Goal: Task Accomplishment & Management: Use online tool/utility

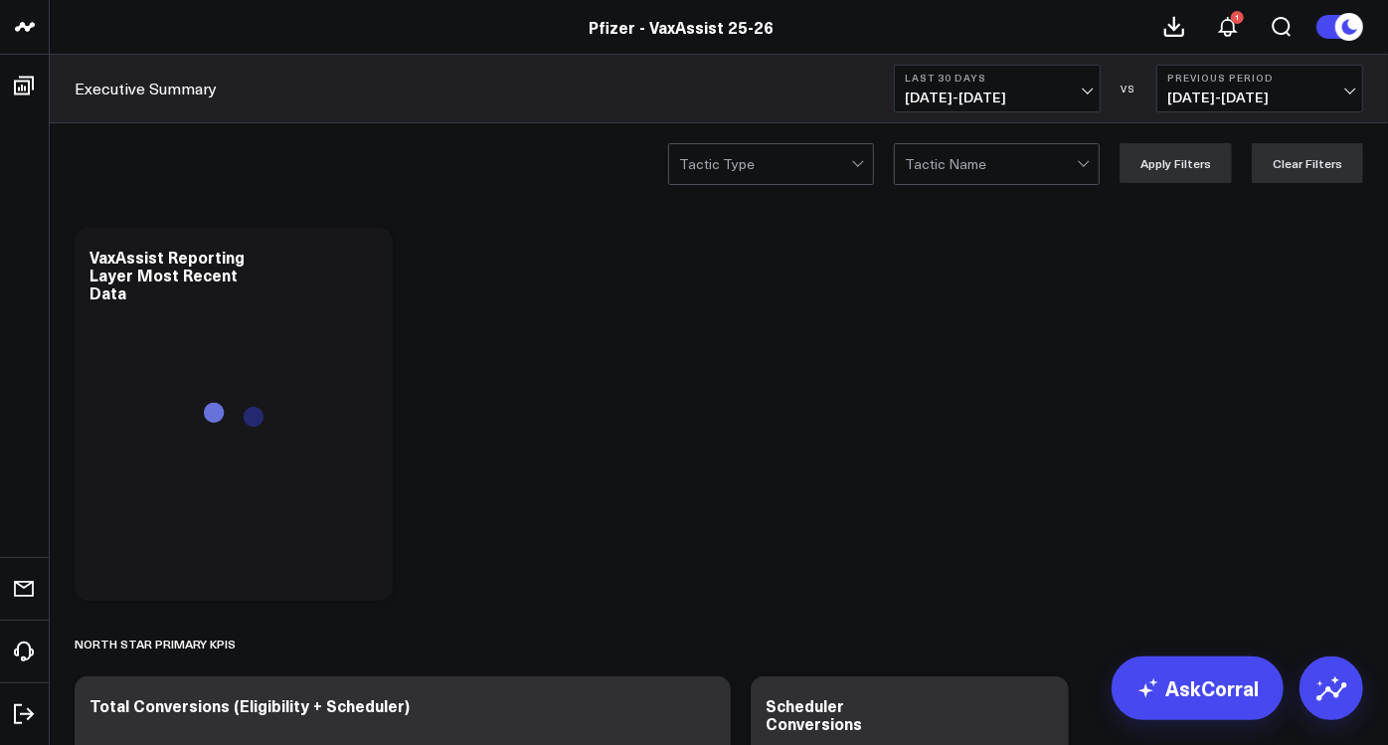
click at [1084, 90] on span "08/31/25 - 09/29/25" at bounding box center [997, 97] width 185 height 16
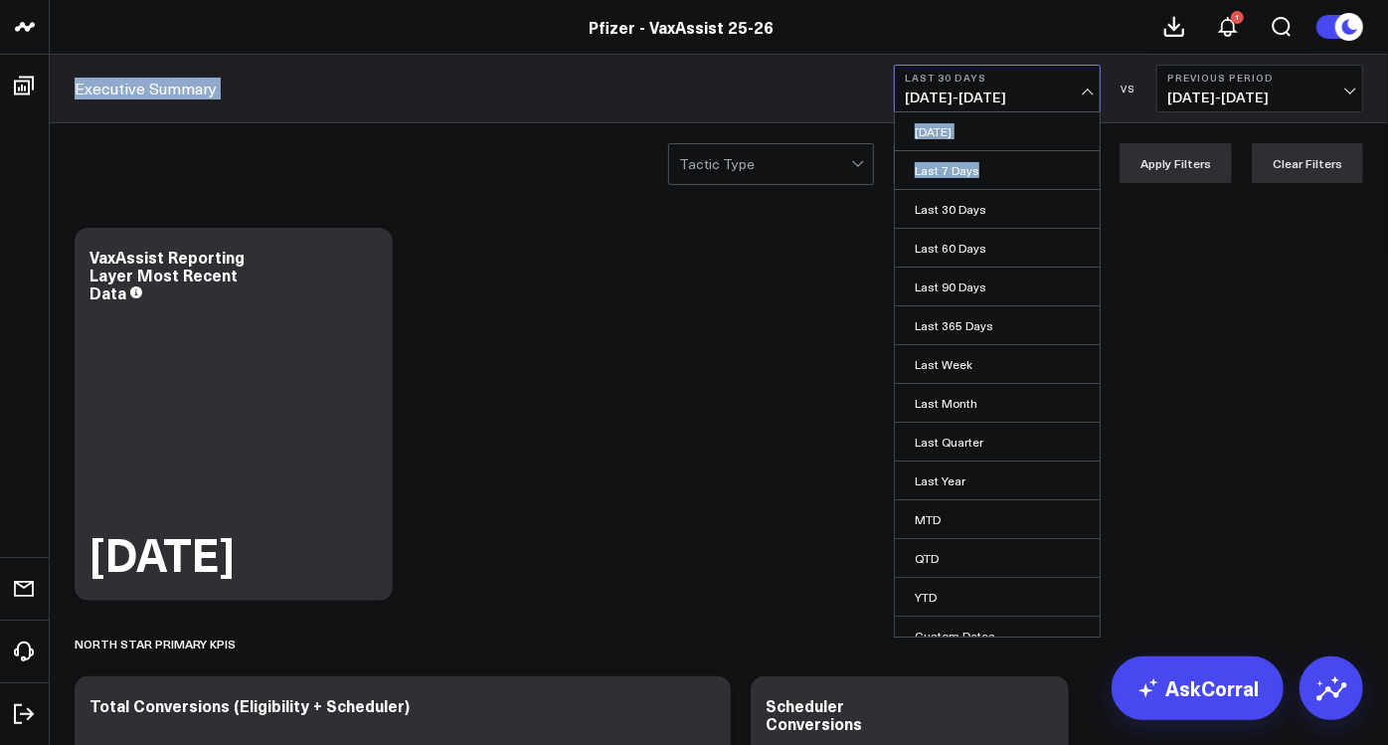
drag, startPoint x: 974, startPoint y: 178, endPoint x: 1034, endPoint y: 14, distance: 174.5
click at [1034, 14] on div "Pfizer - VaxAssist 25-26 Pfizer - VaxAssist 25-26 1 Executive Summary Last 30 D…" at bounding box center [694, 61] width 1388 height 123
drag, startPoint x: 1034, startPoint y: 14, endPoint x: 1357, endPoint y: 83, distance: 330.3
click at [1357, 83] on button "Previous Period 08/01/25 - 08/30/25" at bounding box center [1259, 89] width 207 height 48
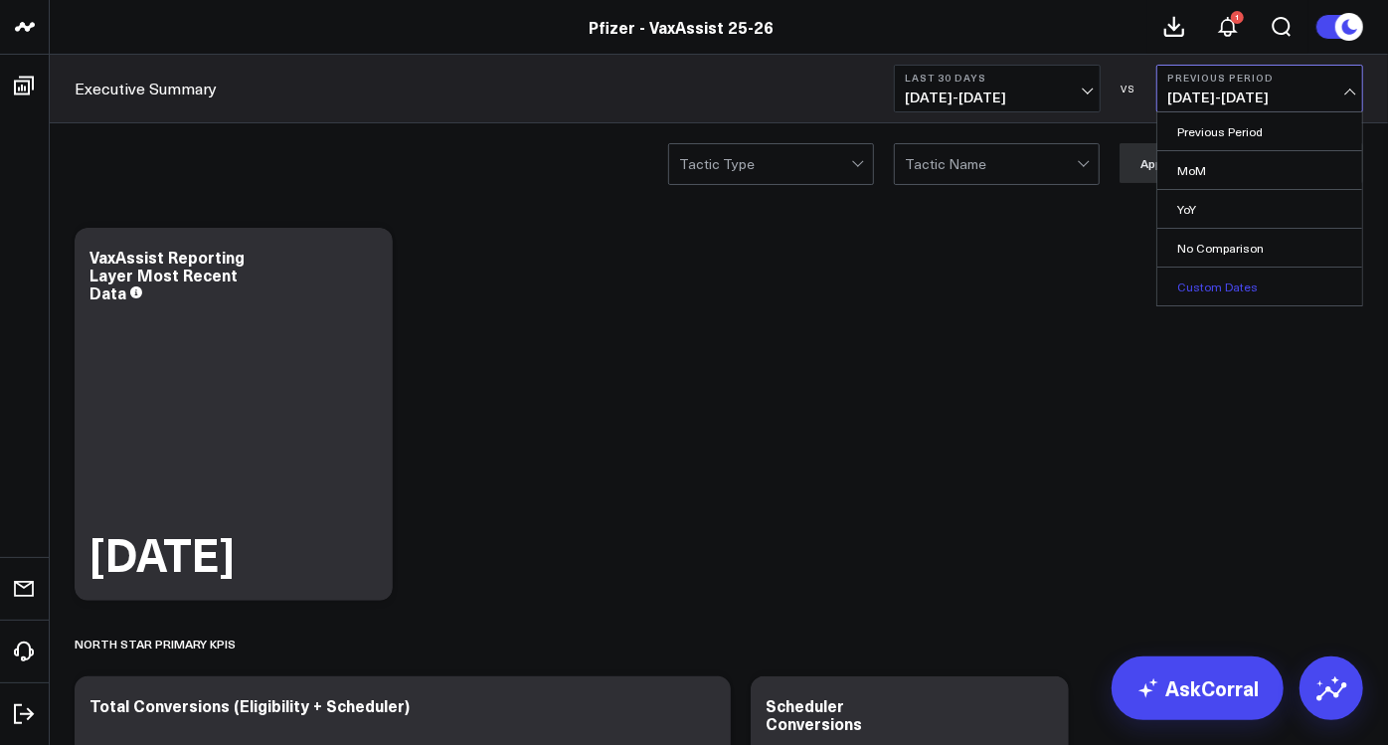
click at [1213, 278] on link "Custom Dates" at bounding box center [1259, 286] width 205 height 38
select select "8"
select select "2025"
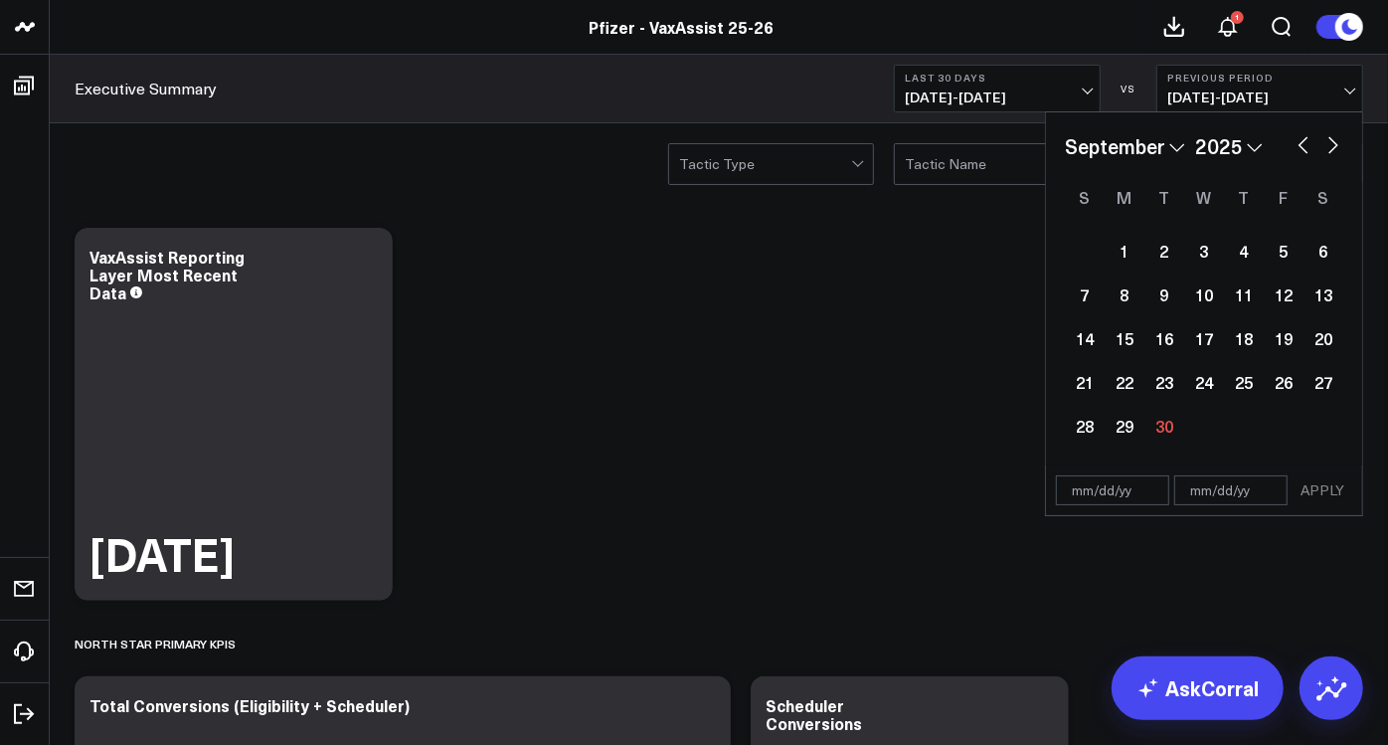
click at [1348, 89] on span "08/01/25 - 08/30/25" at bounding box center [1259, 97] width 185 height 16
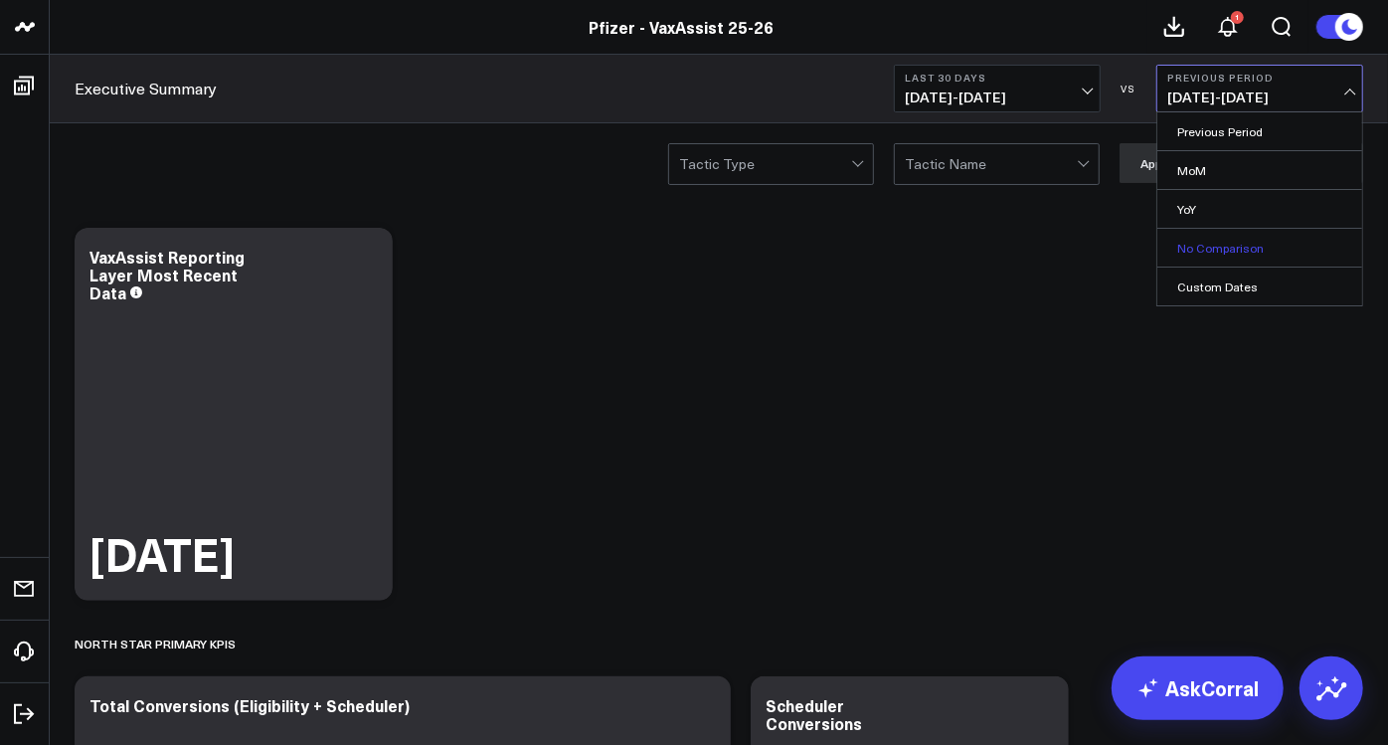
click at [1202, 242] on link "No Comparison" at bounding box center [1259, 248] width 205 height 38
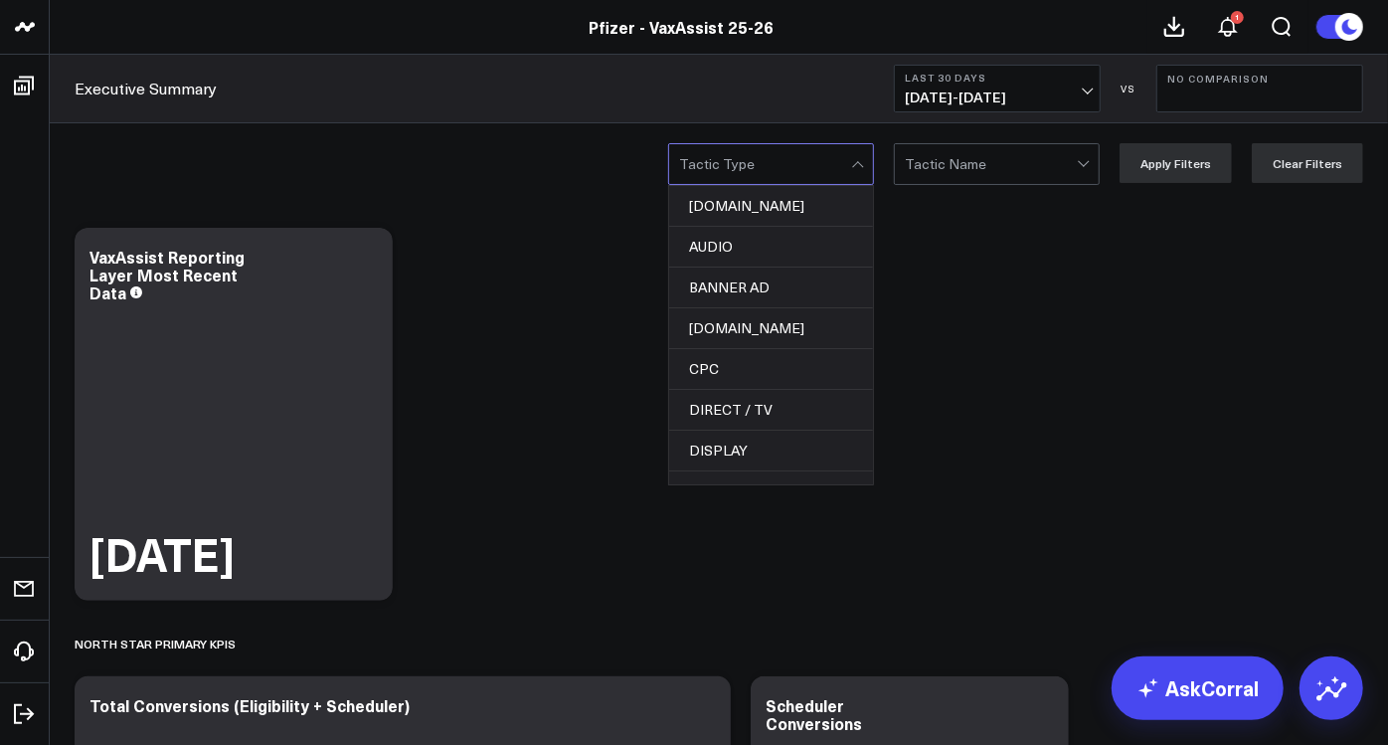
click at [786, 164] on div at bounding box center [765, 164] width 172 height 40
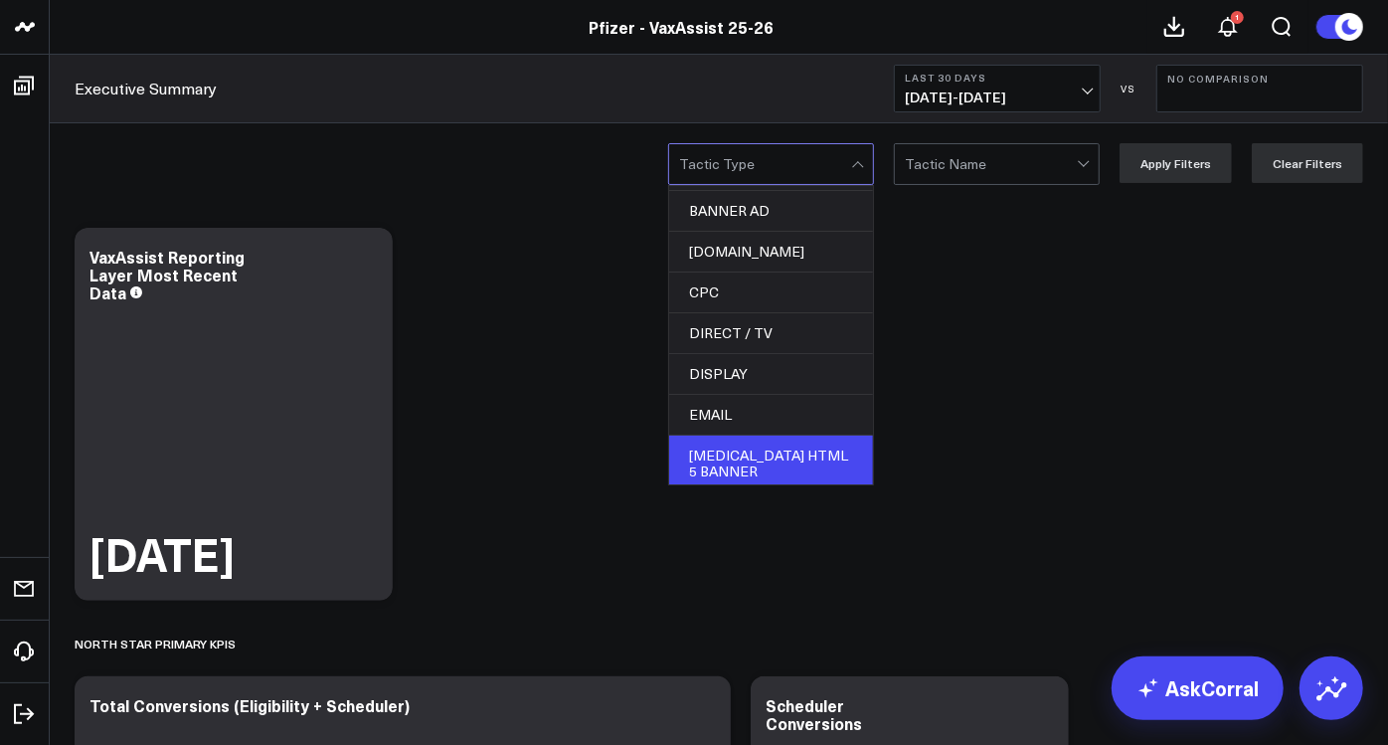
scroll to position [110, 0]
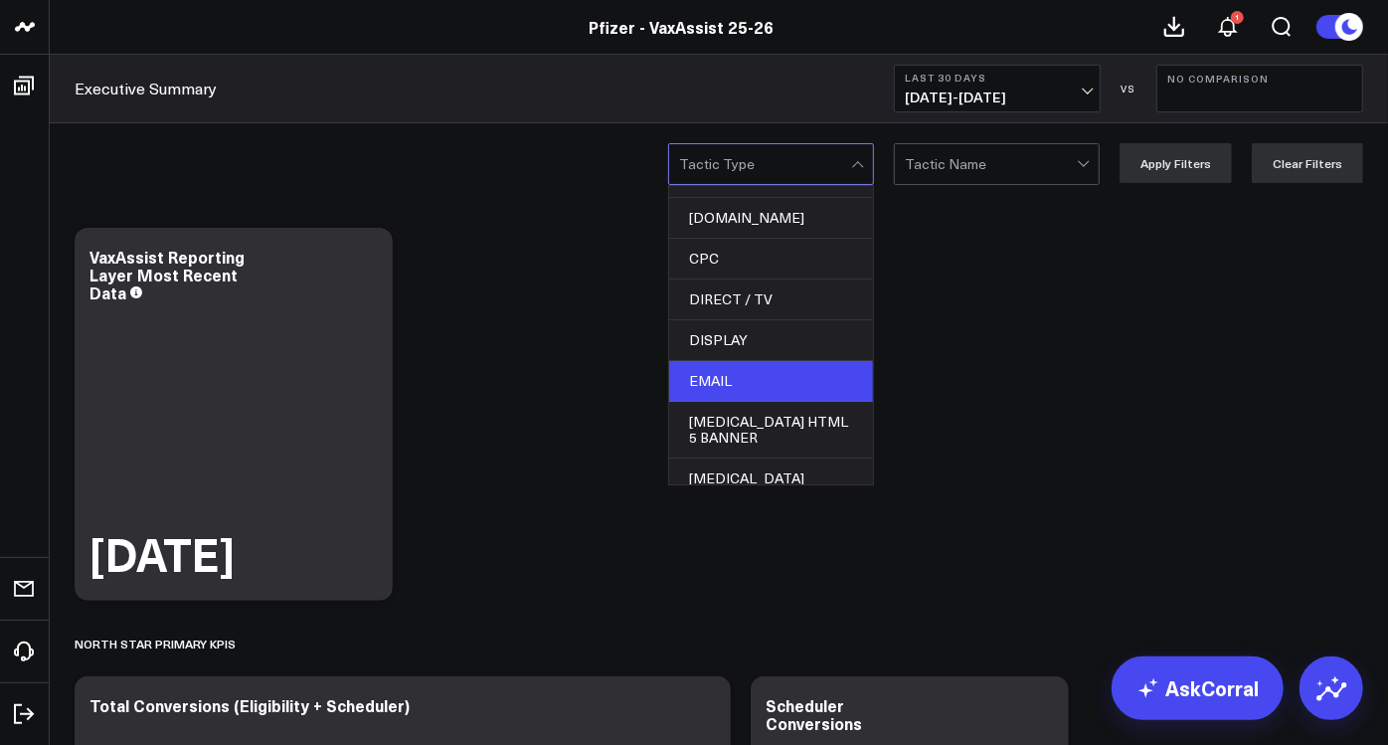
click at [750, 367] on div "EMAIL" at bounding box center [771, 381] width 204 height 41
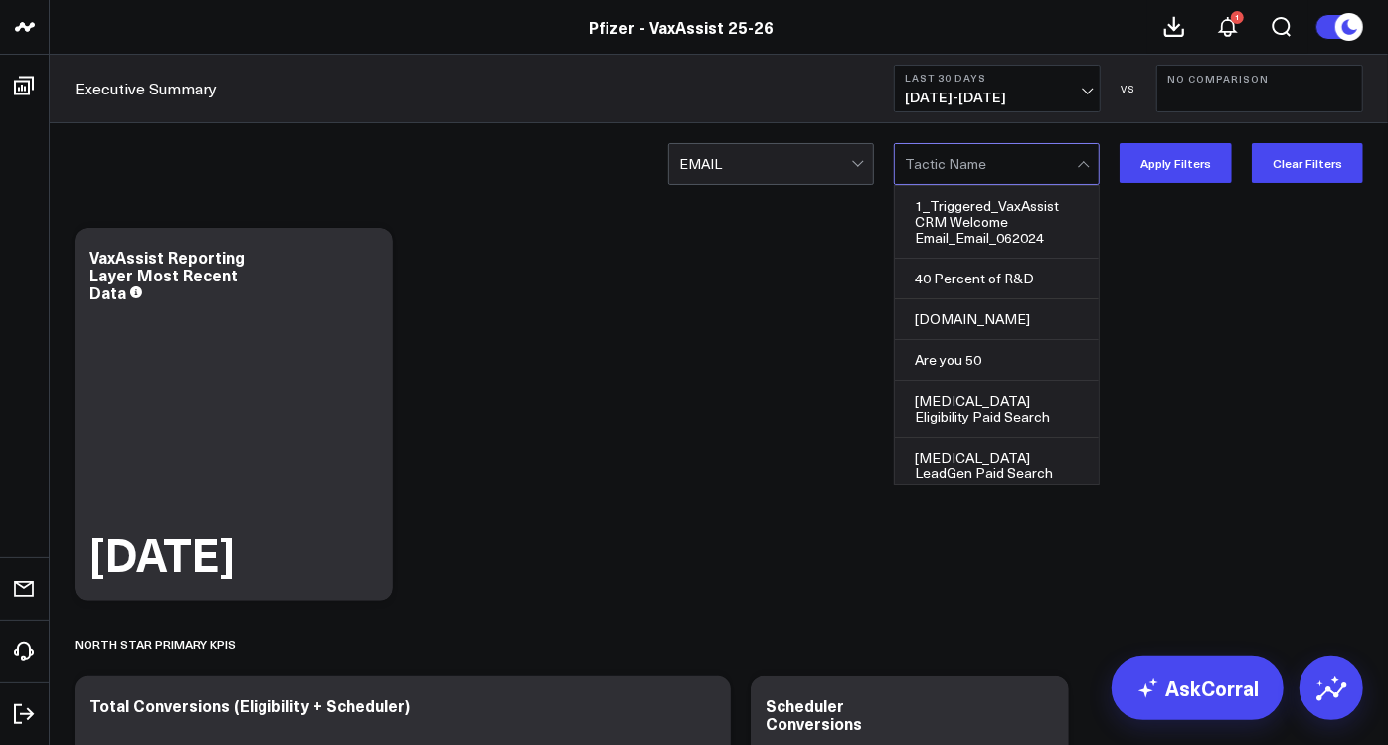
click at [979, 172] on div at bounding box center [991, 164] width 172 height 40
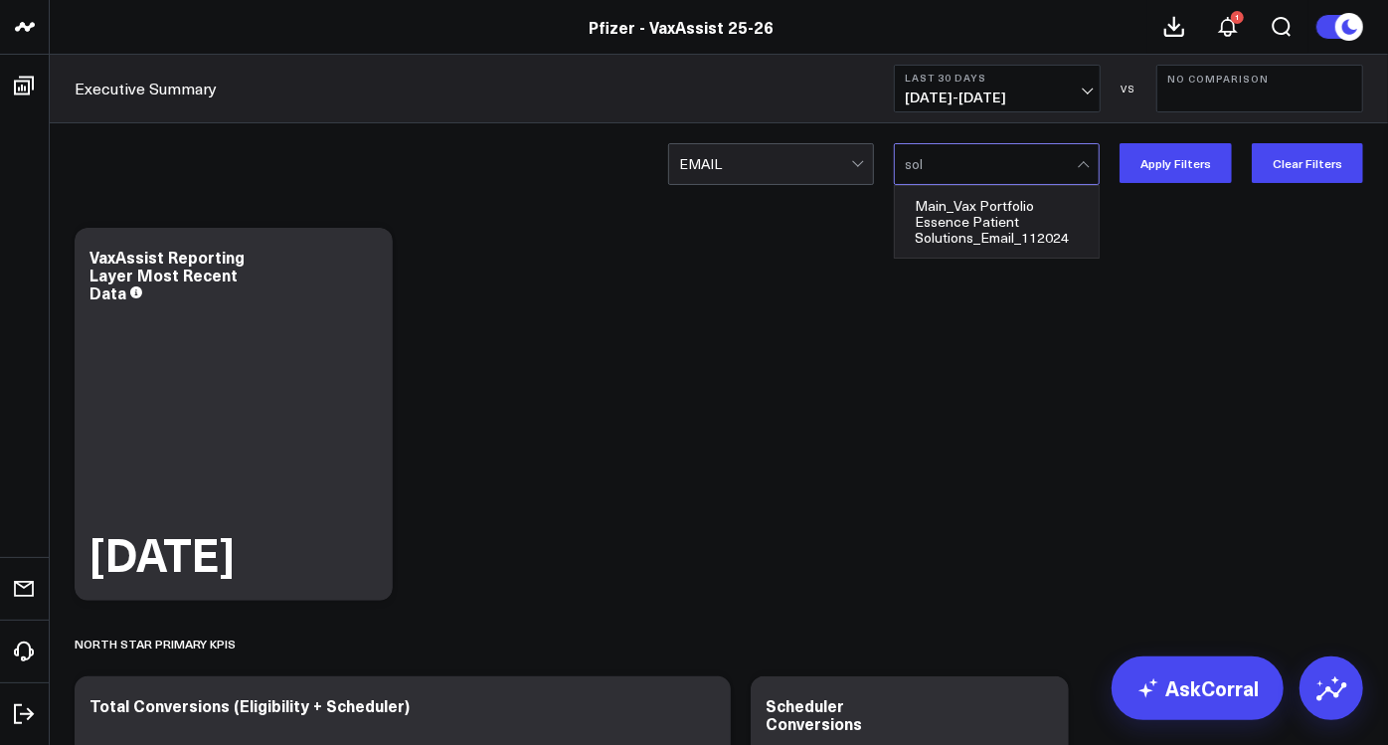
scroll to position [0, 0]
type input "s"
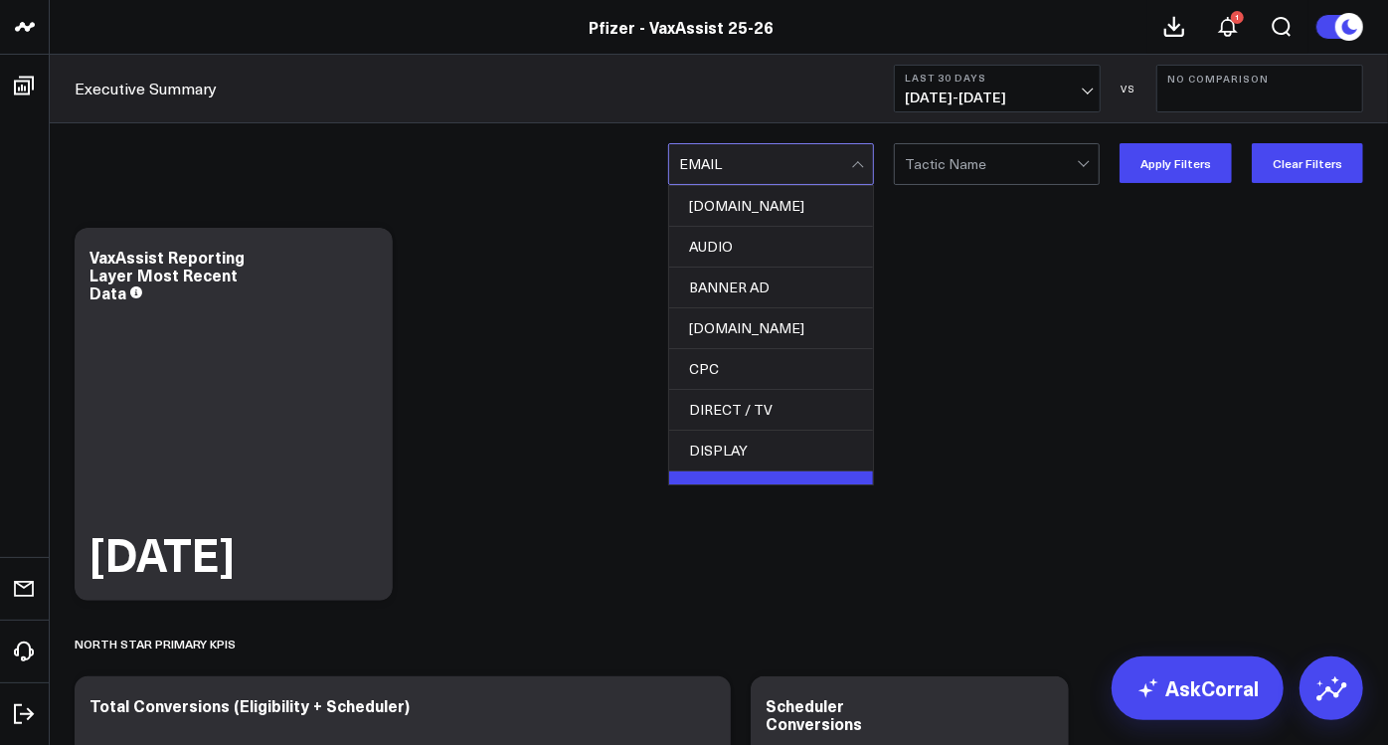
click at [865, 159] on div at bounding box center [859, 164] width 17 height 40
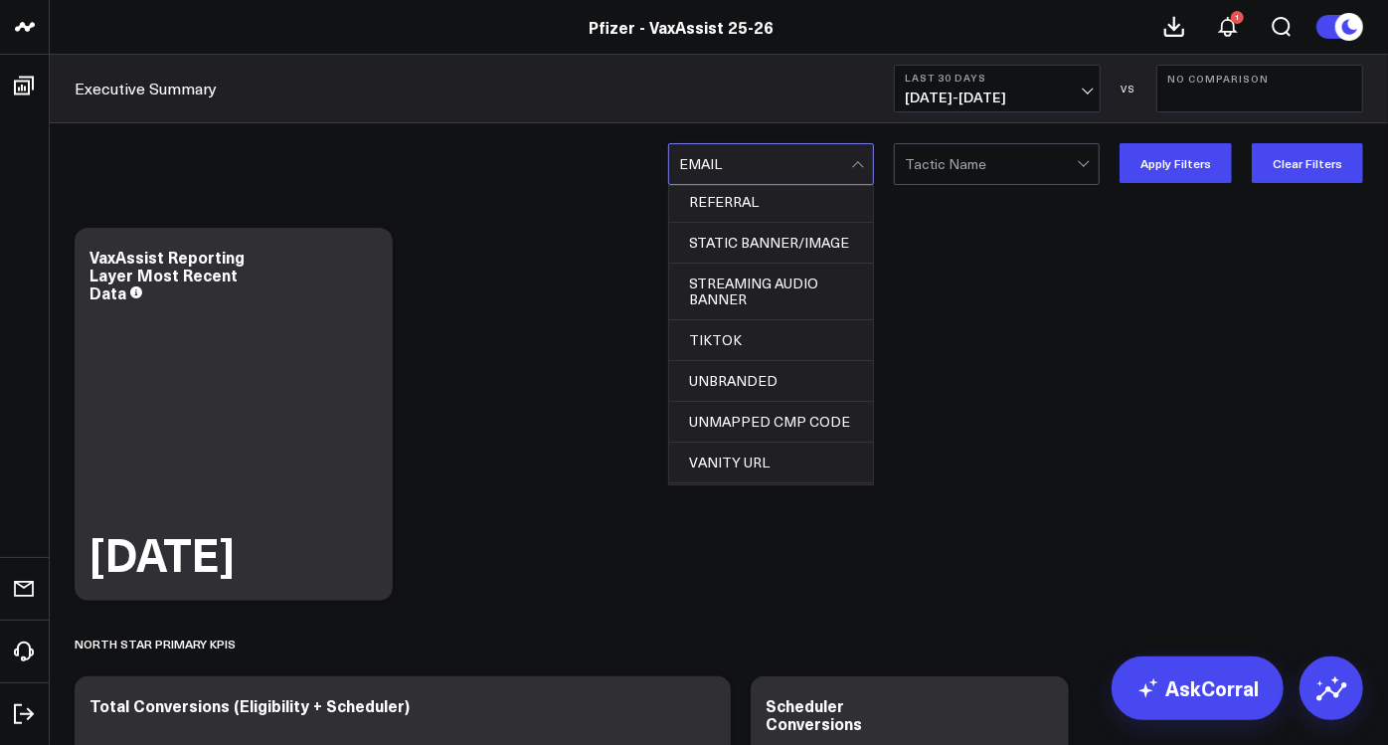
scroll to position [965, 0]
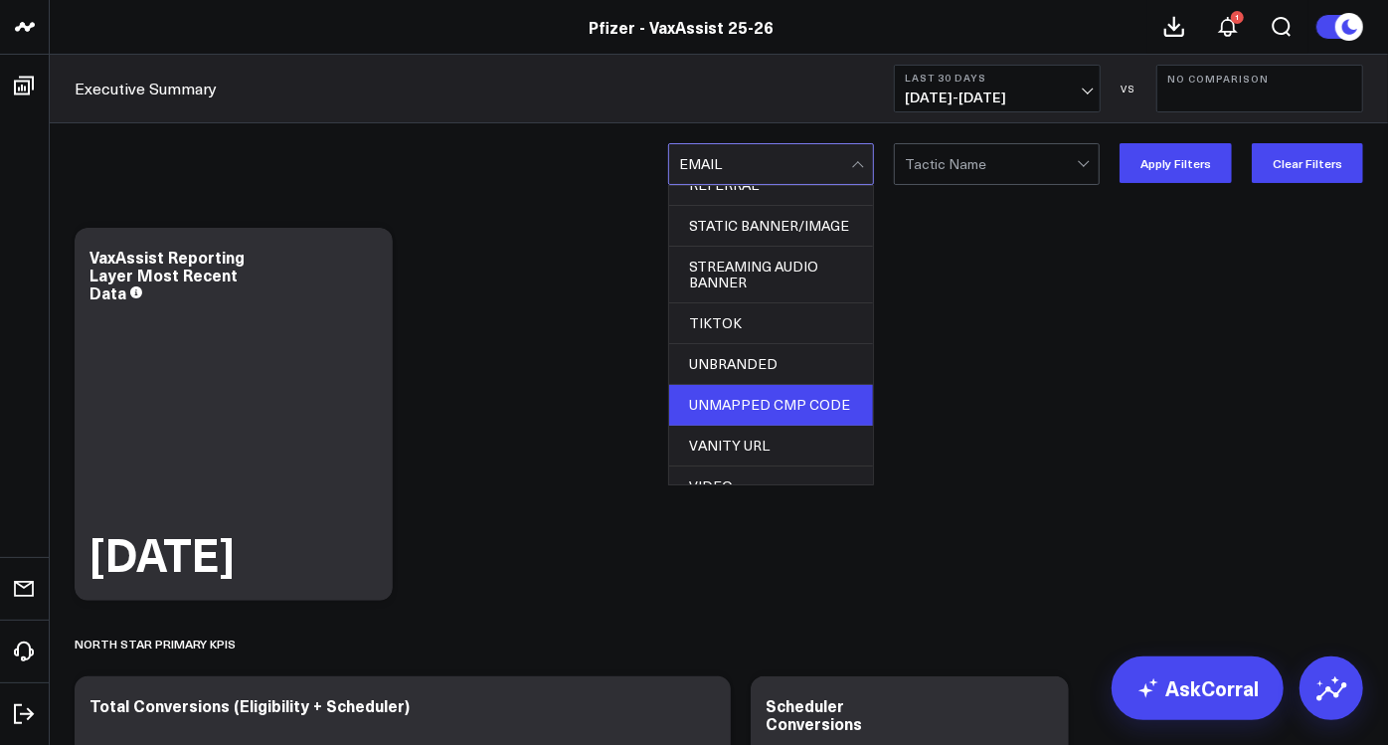
click at [769, 396] on div "UNMAPPED CMP CODE" at bounding box center [771, 405] width 204 height 41
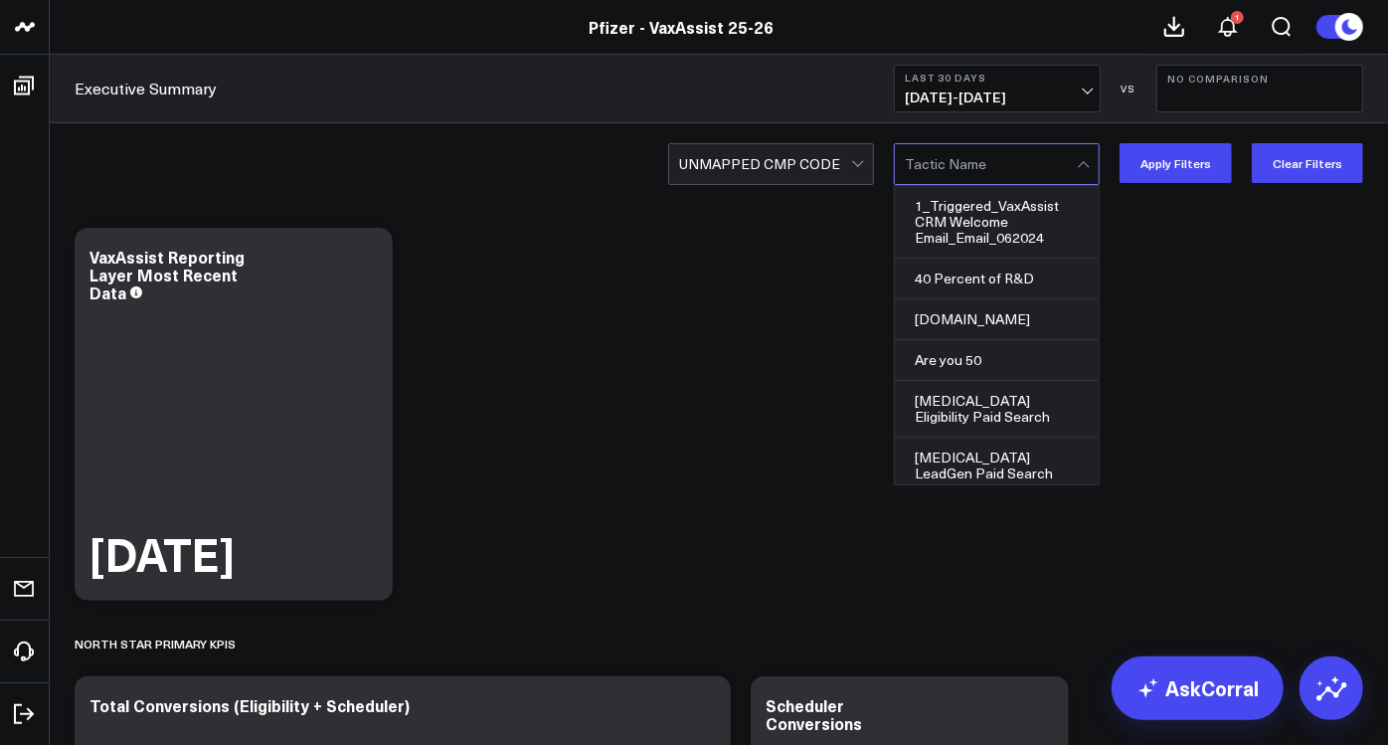
click at [1011, 161] on div at bounding box center [991, 164] width 172 height 40
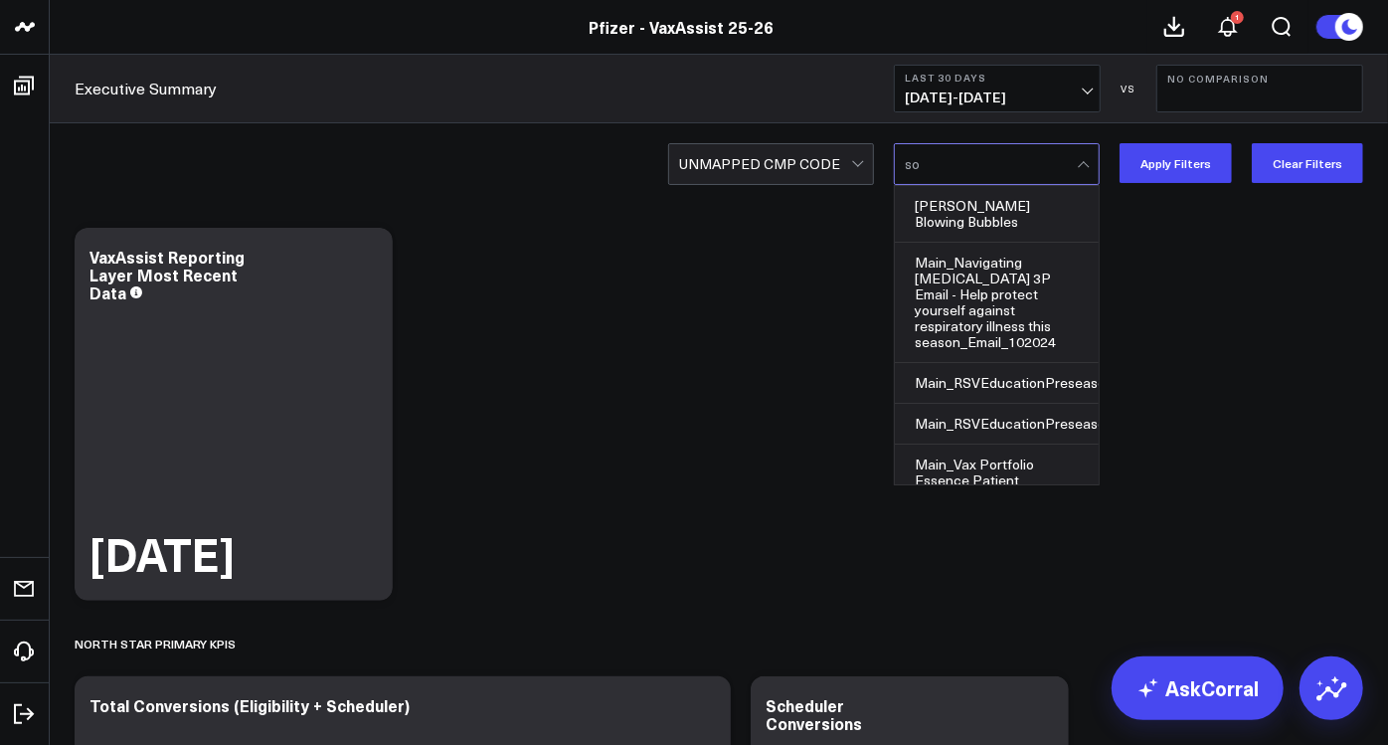
type input "s"
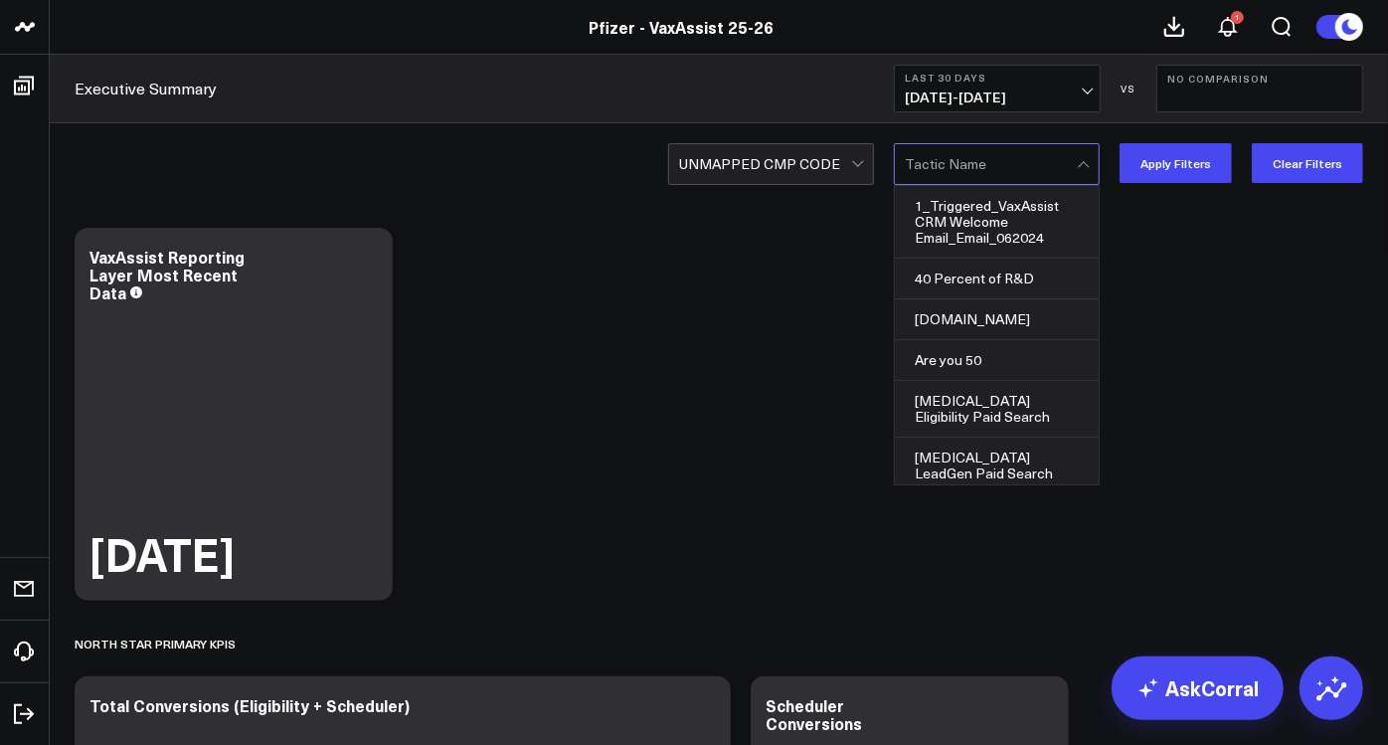
click at [860, 161] on div at bounding box center [859, 164] width 17 height 40
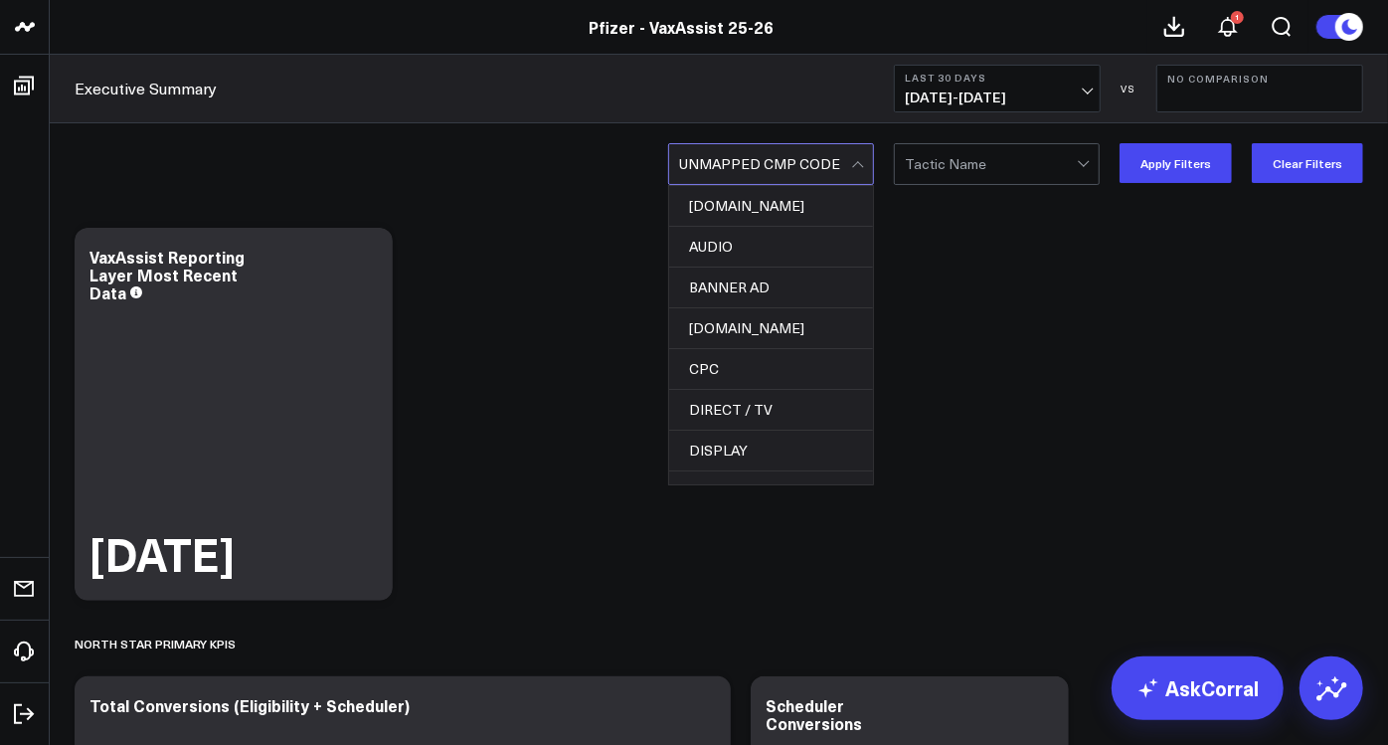
scroll to position [912, 0]
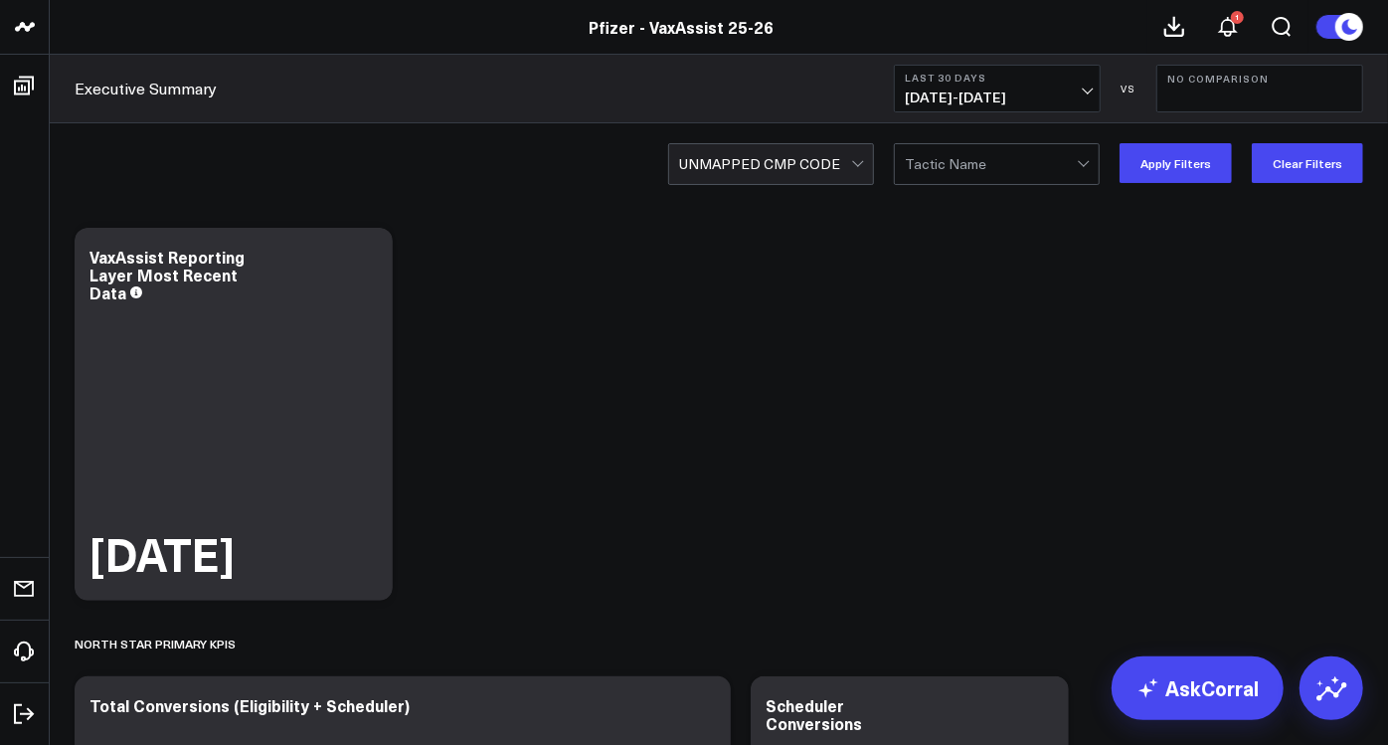
drag, startPoint x: 1184, startPoint y: 522, endPoint x: 991, endPoint y: 604, distance: 209.8
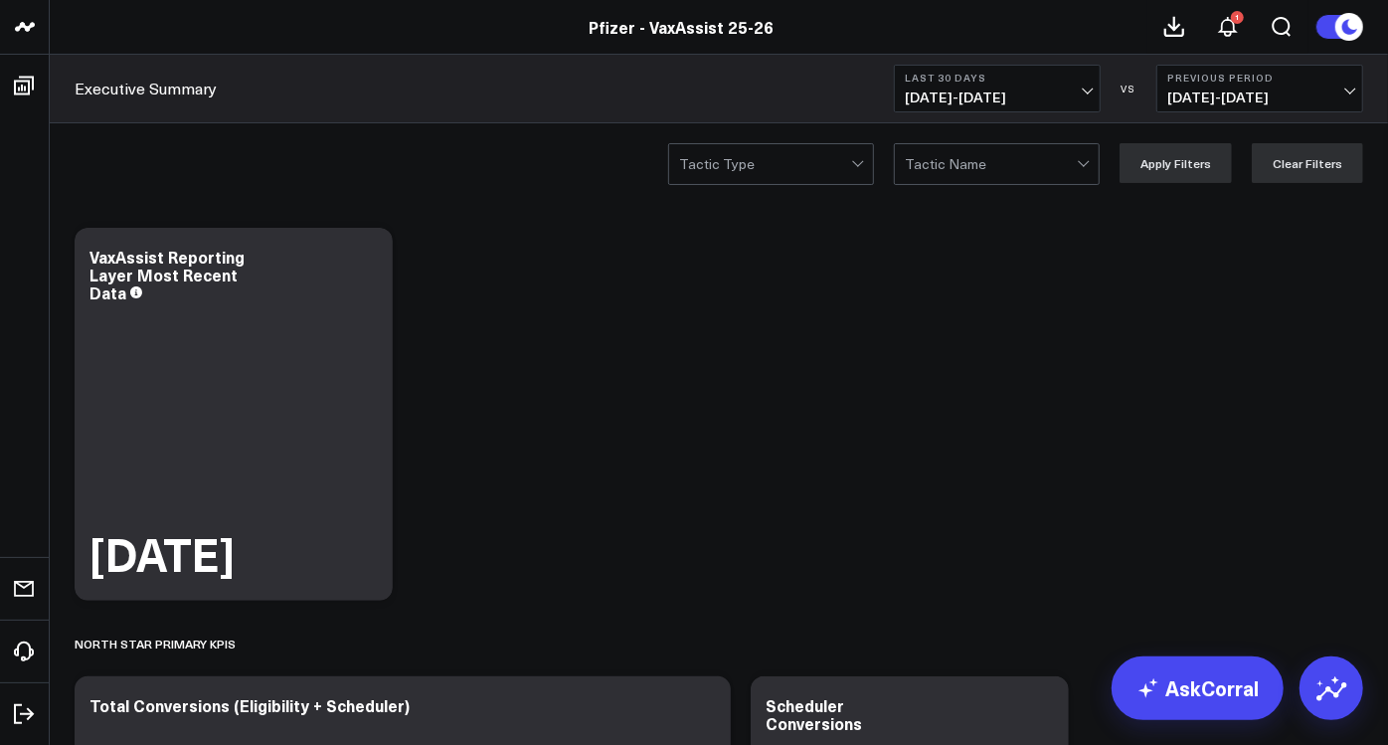
click at [1013, 174] on div at bounding box center [991, 164] width 172 height 40
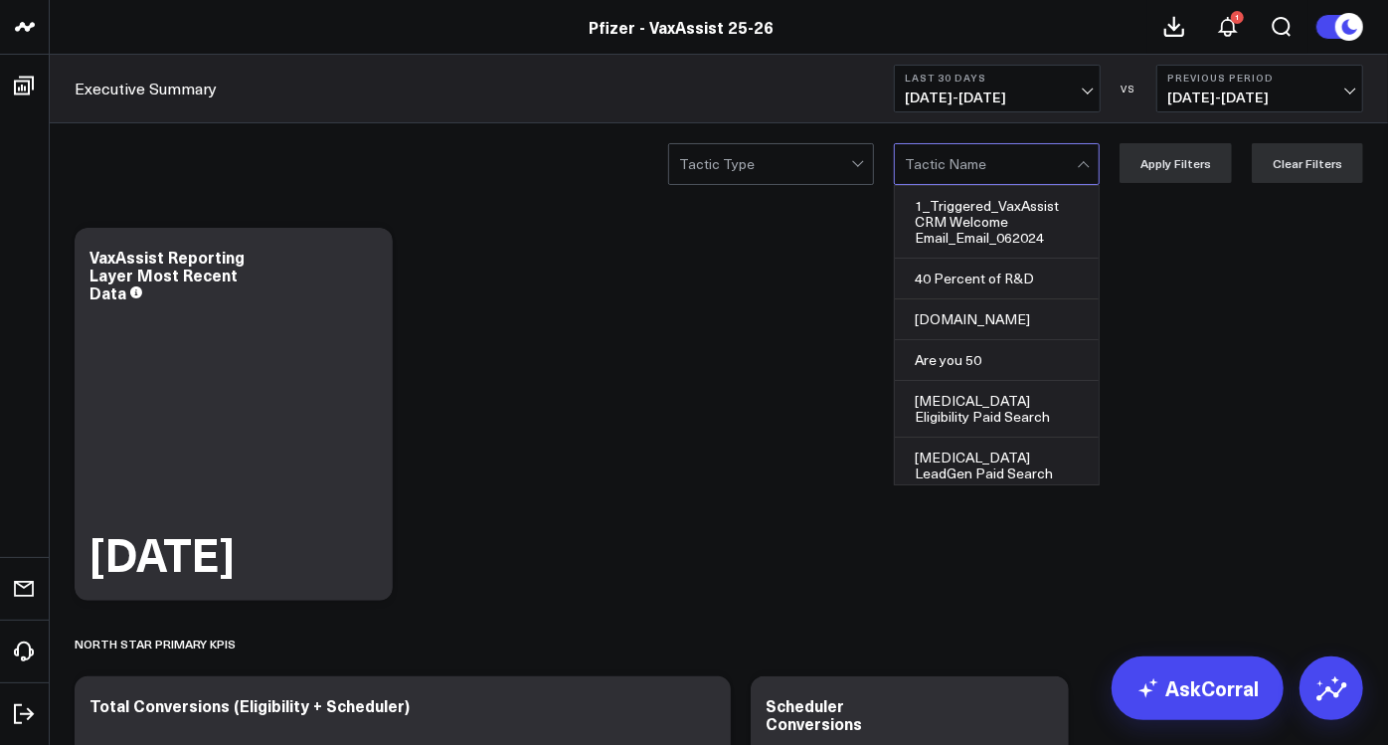
paste input "ca65014f-7293-49c2-a175-85e853143703"
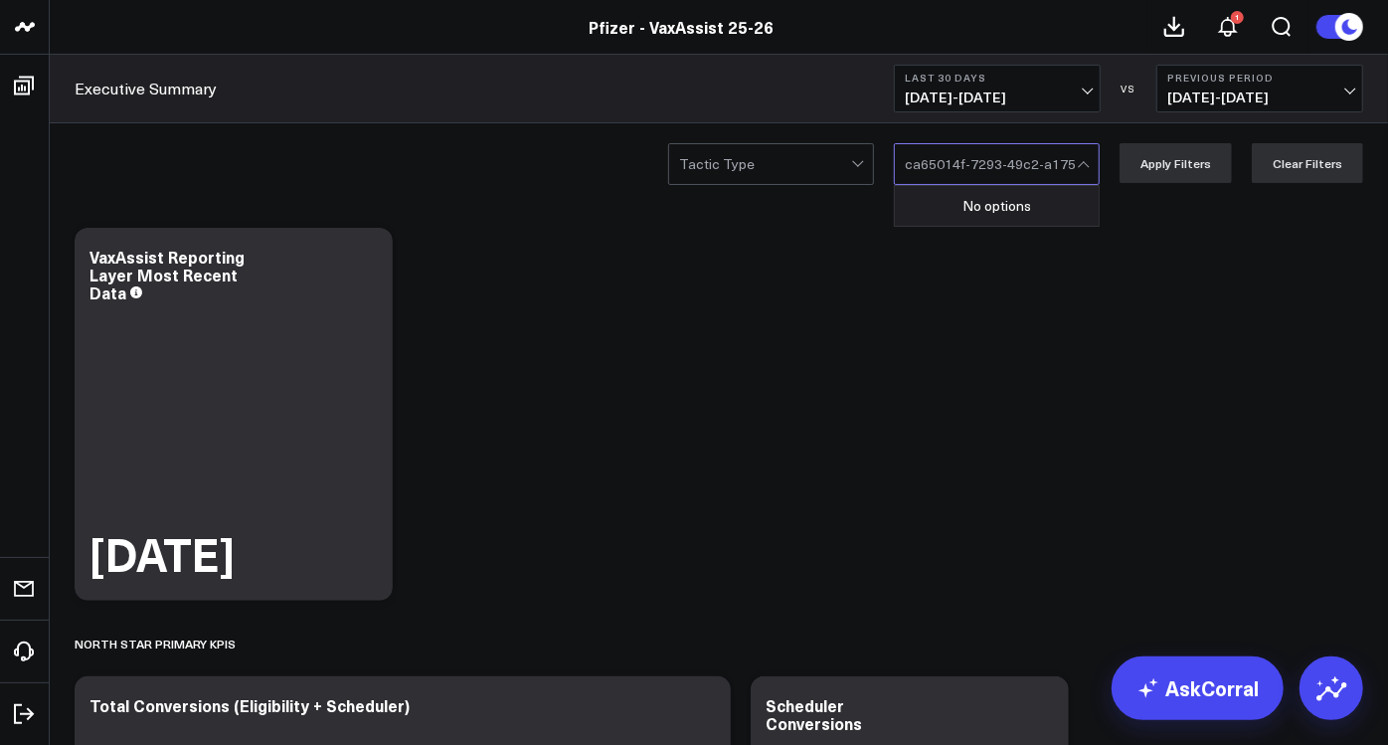
scroll to position [0, 89]
type input "ca65014f-7293-49c2-a175-85e853143703"
click at [866, 158] on div at bounding box center [859, 164] width 17 height 40
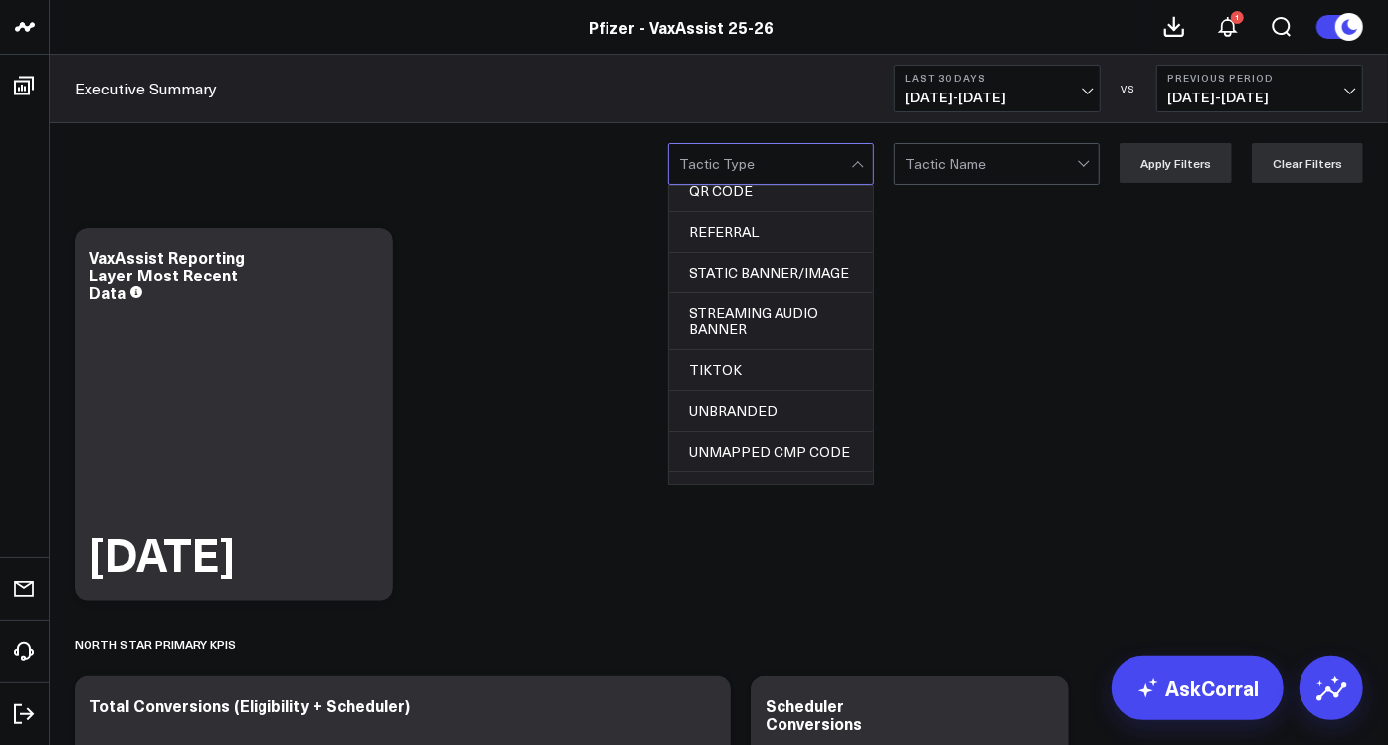
scroll to position [962, 0]
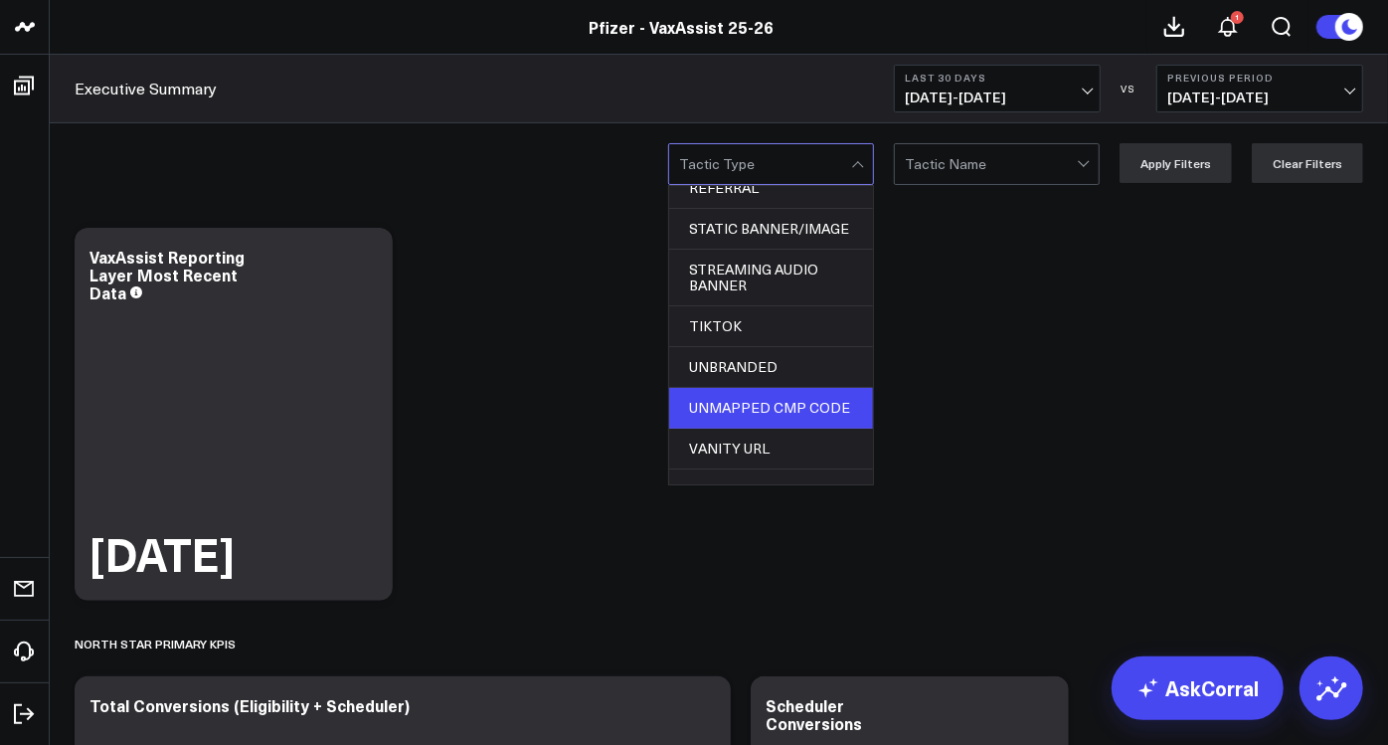
click at [796, 392] on div "UNMAPPED CMP CODE" at bounding box center [771, 408] width 204 height 41
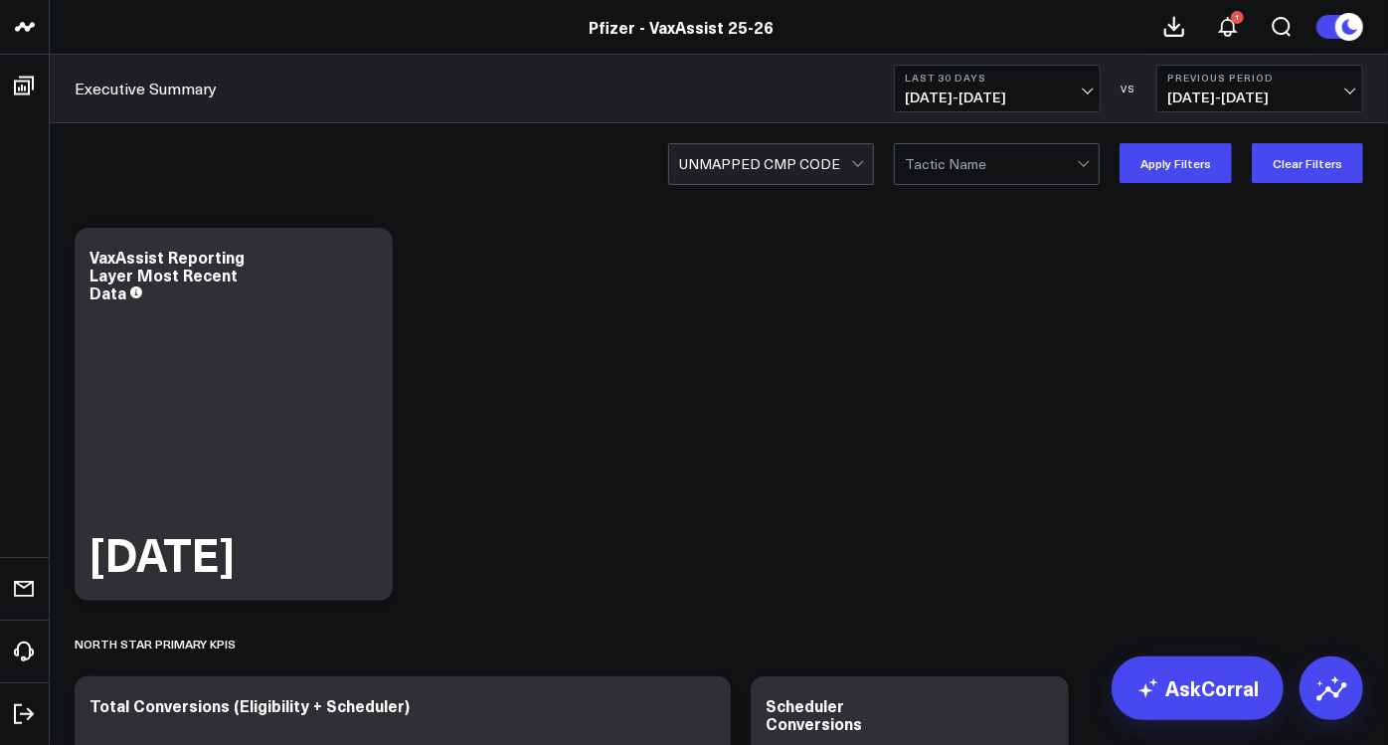
click at [965, 167] on div at bounding box center [991, 164] width 172 height 40
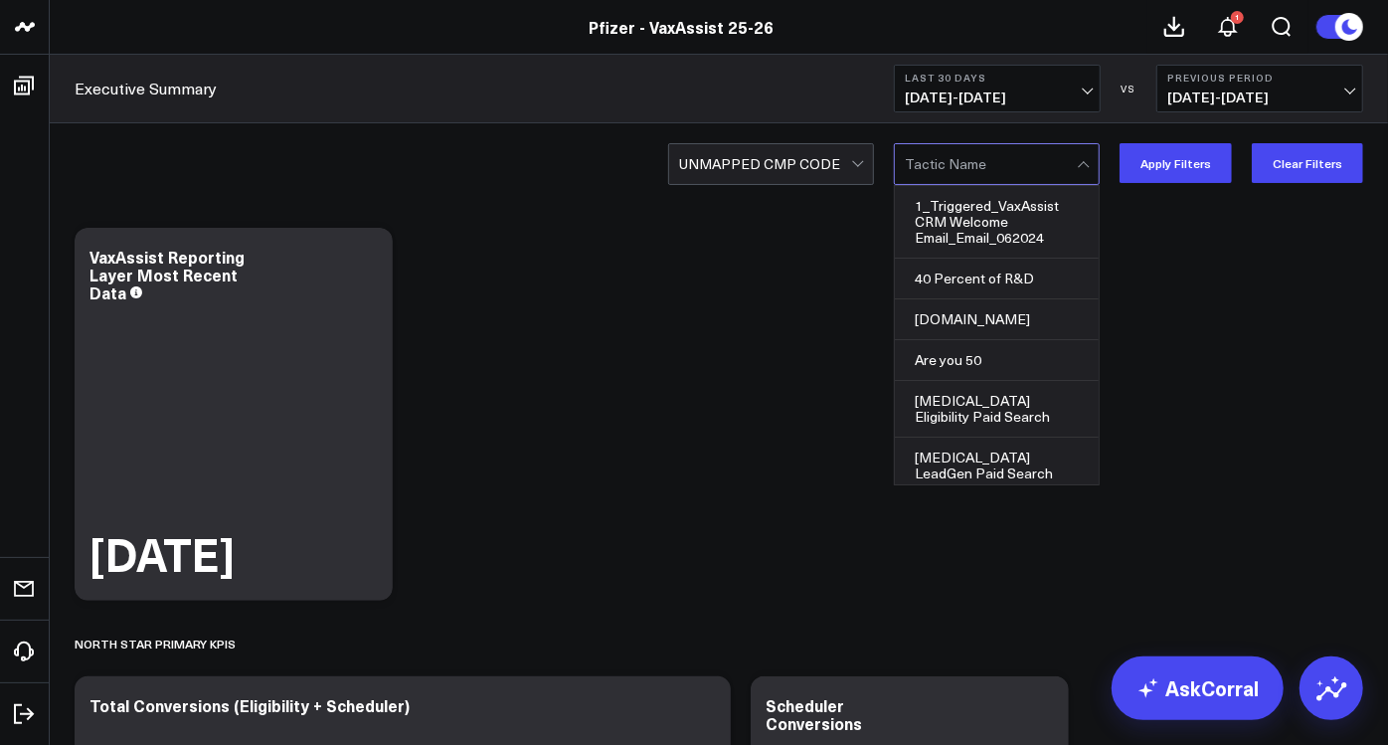
paste input "ca65014f-7293-49c2-a175-85e853143703"
type input "ca65014f-7293-49c2-a175-85e853143703"
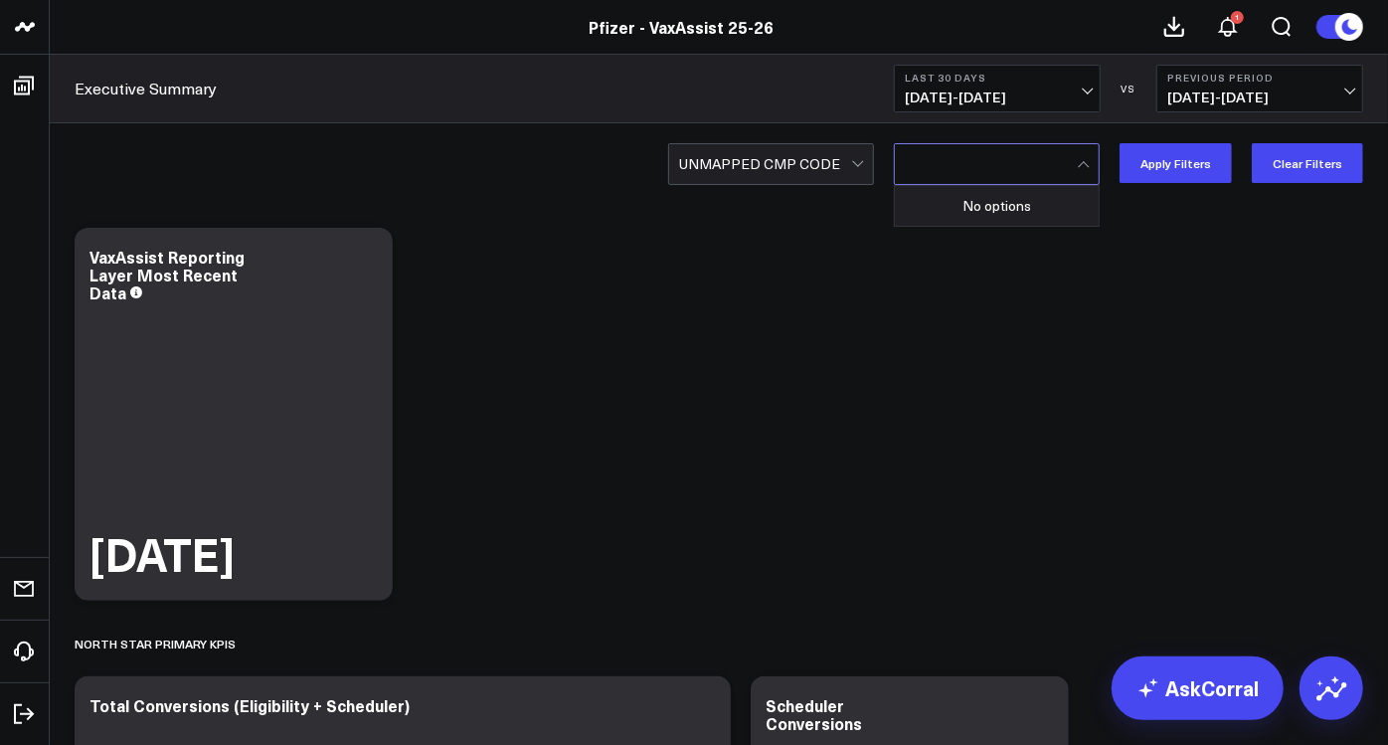
scroll to position [0, 0]
click at [1094, 161] on div at bounding box center [1085, 164] width 17 height 40
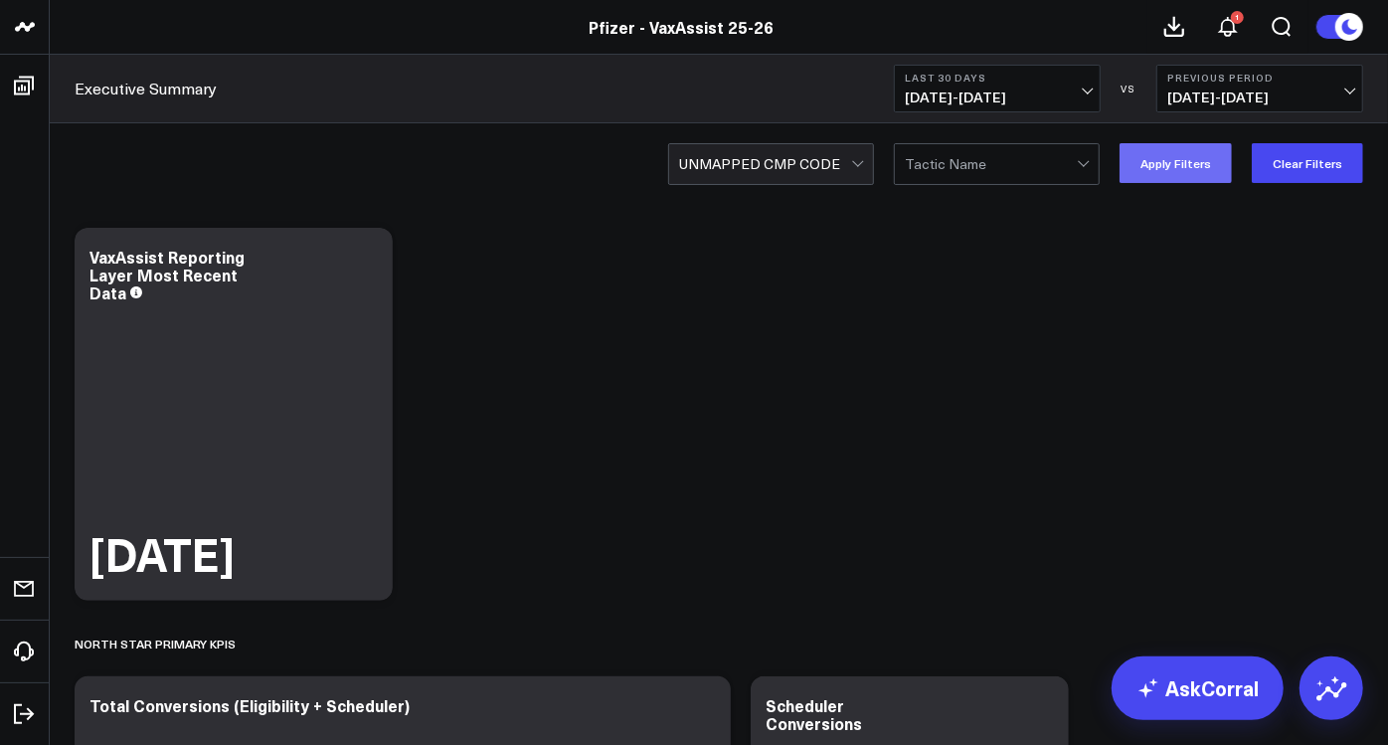
click at [1195, 164] on button "Apply Filters" at bounding box center [1175, 163] width 112 height 40
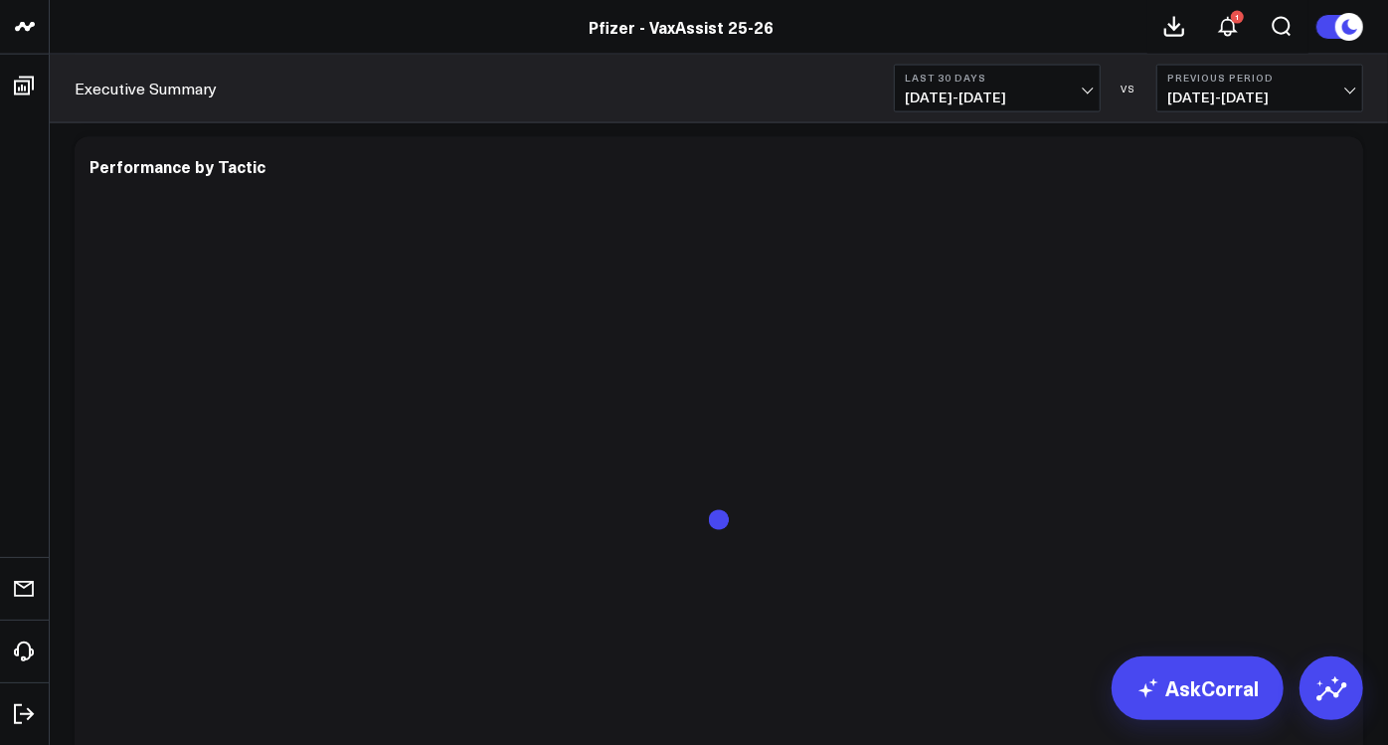
scroll to position [6606, 0]
click at [1333, 166] on icon at bounding box center [1336, 159] width 24 height 24
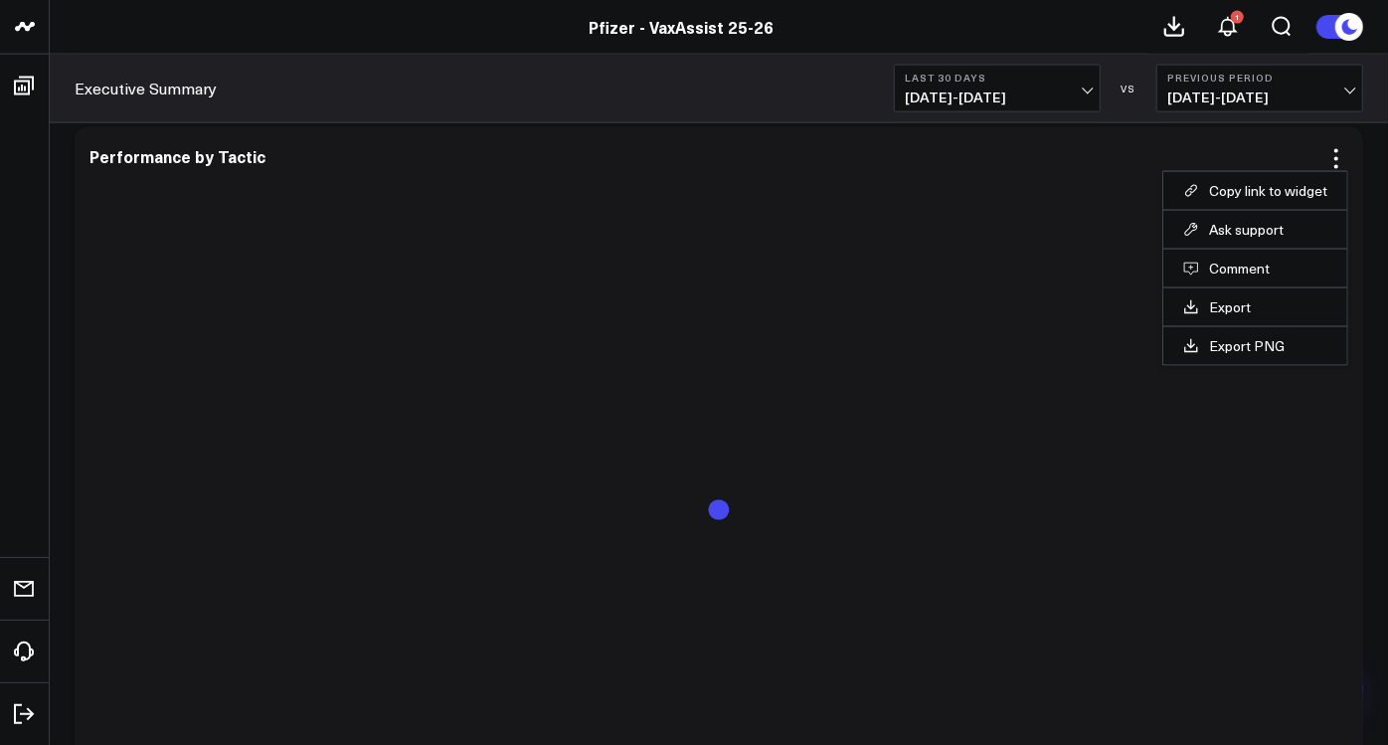
click at [1215, 309] on link "Export" at bounding box center [1255, 307] width 144 height 18
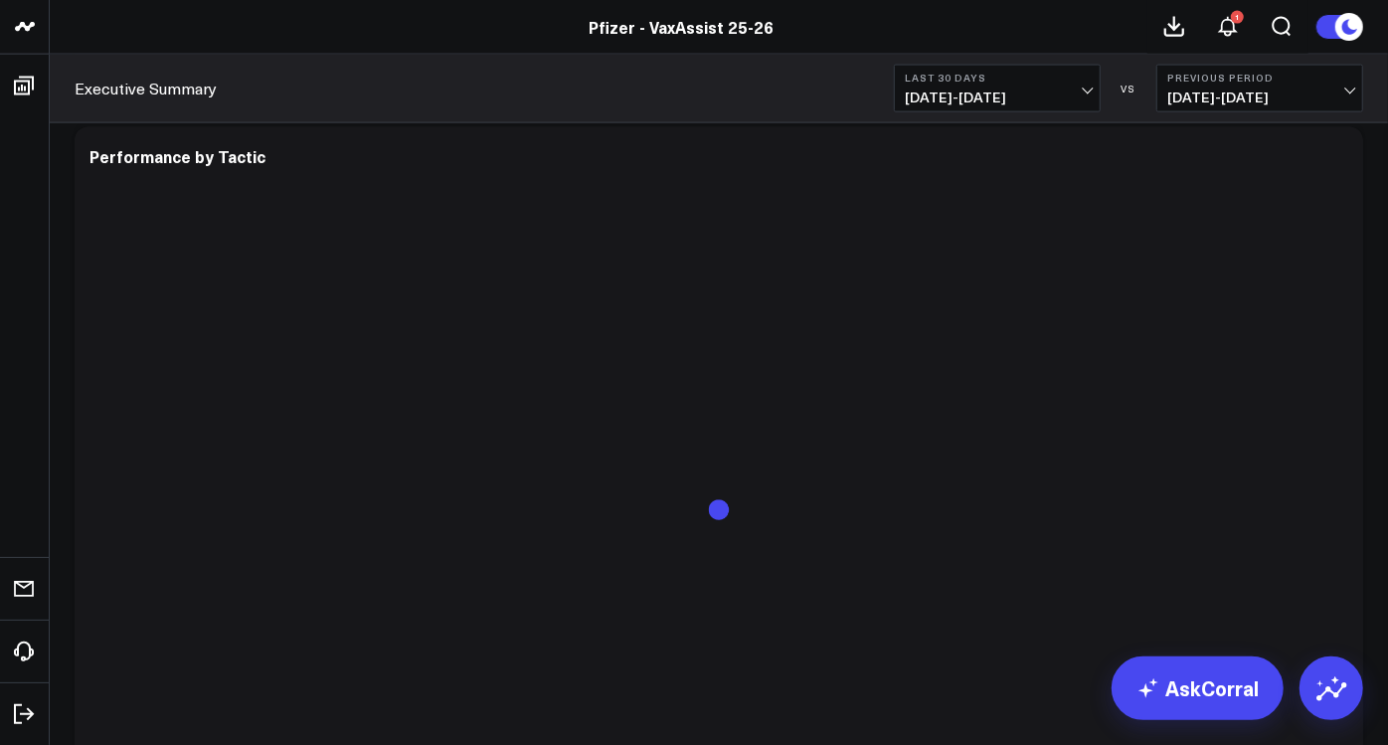
click at [577, 93] on div "Executive Summary Last 30 Days 08/30/25 - 09/28/25 VS Previous Period 07/31/25 …" at bounding box center [719, 89] width 1338 height 69
click at [1345, 85] on button "Previous Period 07/31/25 - 08/29/25" at bounding box center [1259, 89] width 207 height 48
click at [1222, 244] on link "No Comparison" at bounding box center [1259, 248] width 205 height 38
click at [1226, 30] on icon at bounding box center [1228, 27] width 24 height 24
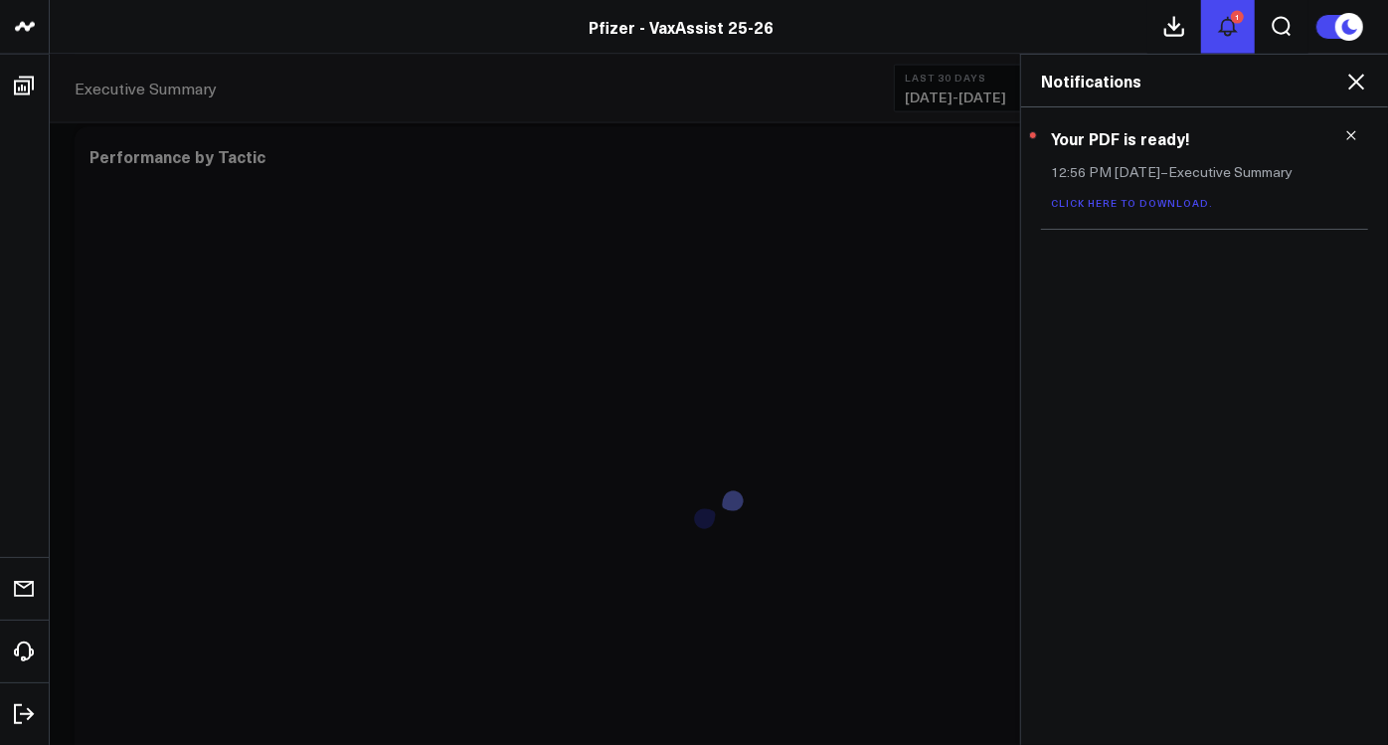
click at [1226, 30] on icon at bounding box center [1228, 27] width 24 height 24
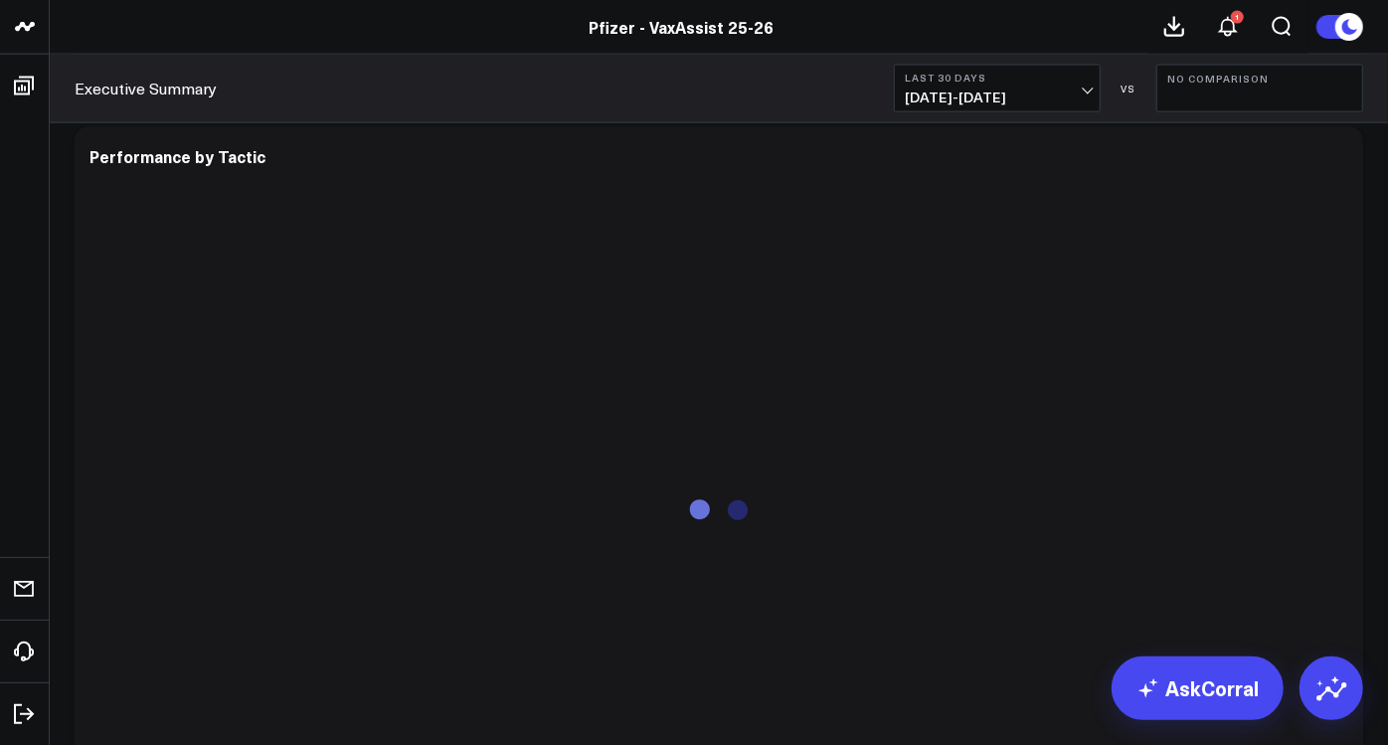
click at [1084, 99] on span "08/31/25 - 09/29/25" at bounding box center [997, 97] width 185 height 16
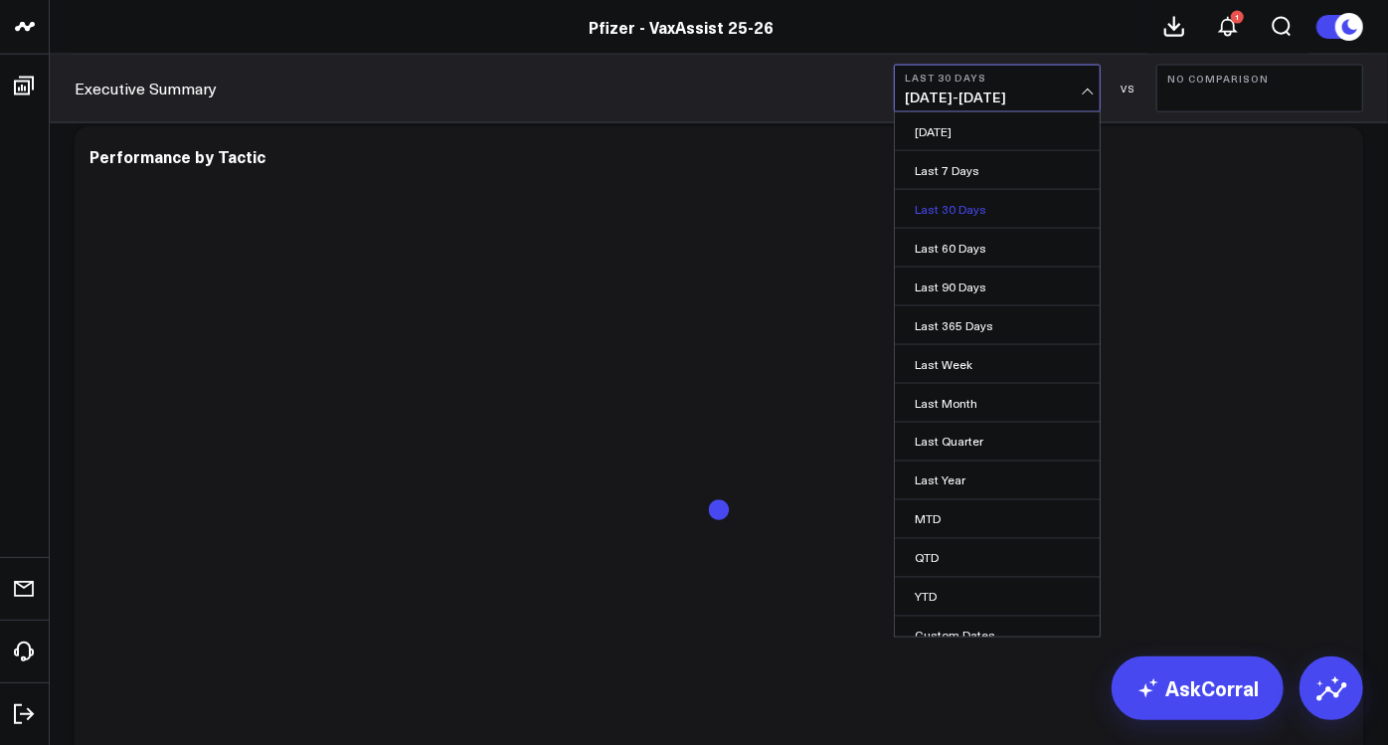
click at [965, 201] on link "Last 30 Days" at bounding box center [997, 209] width 205 height 38
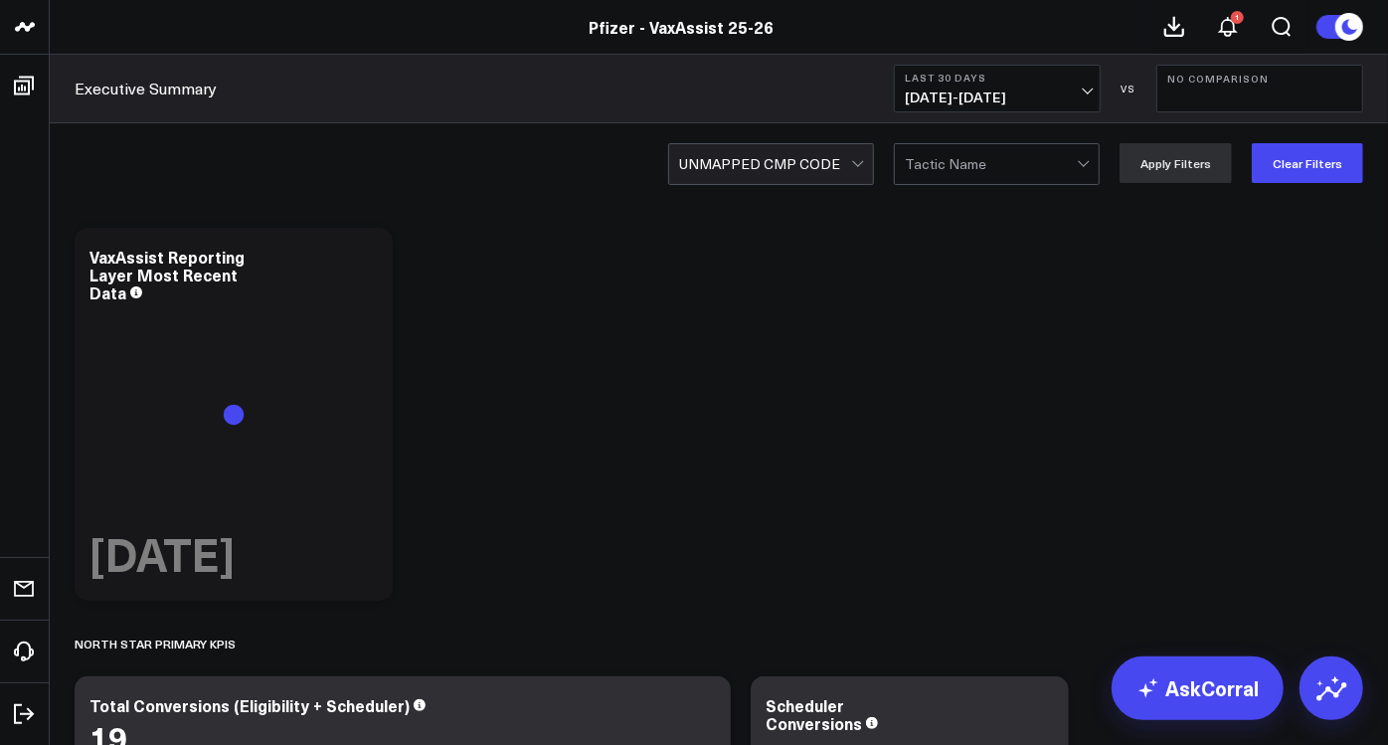
click at [868, 164] on div at bounding box center [859, 164] width 17 height 40
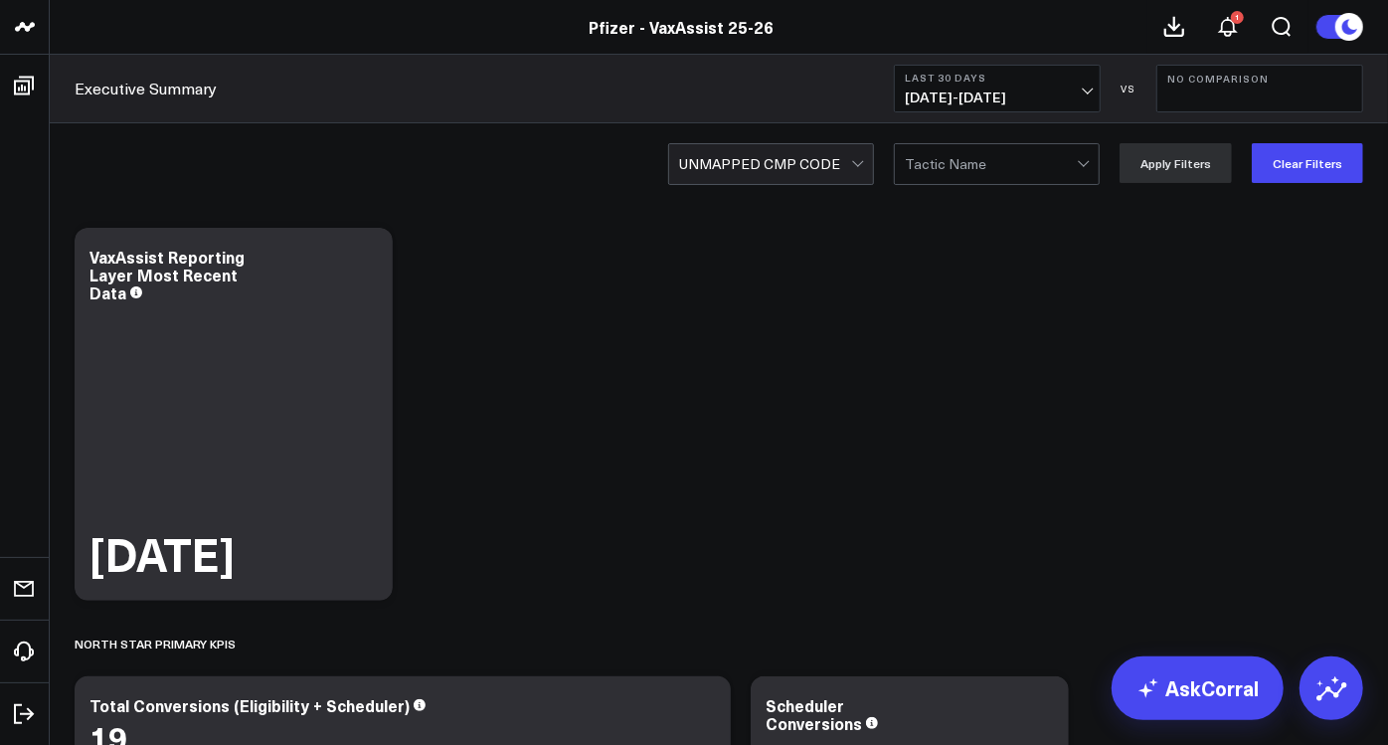
click at [851, 159] on div at bounding box center [765, 164] width 172 height 40
click at [863, 161] on div at bounding box center [859, 164] width 17 height 40
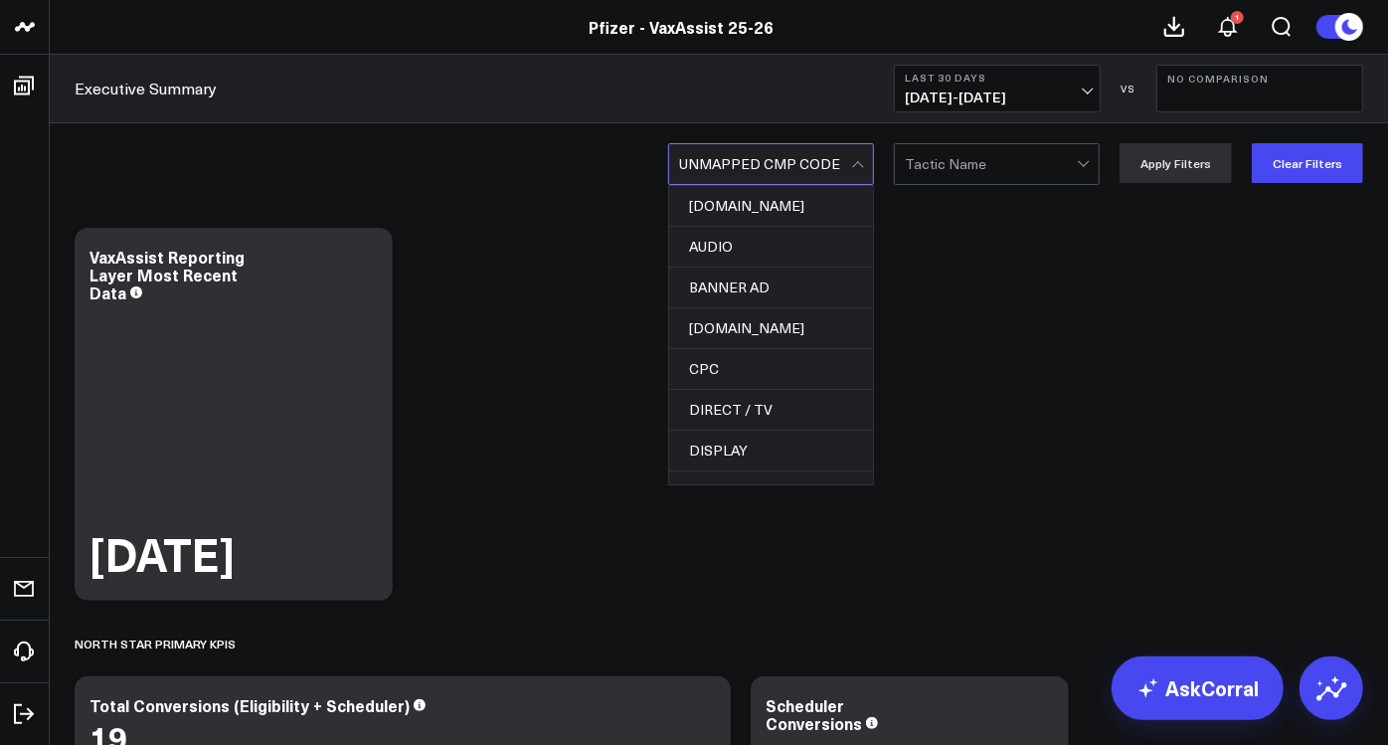
scroll to position [912, 0]
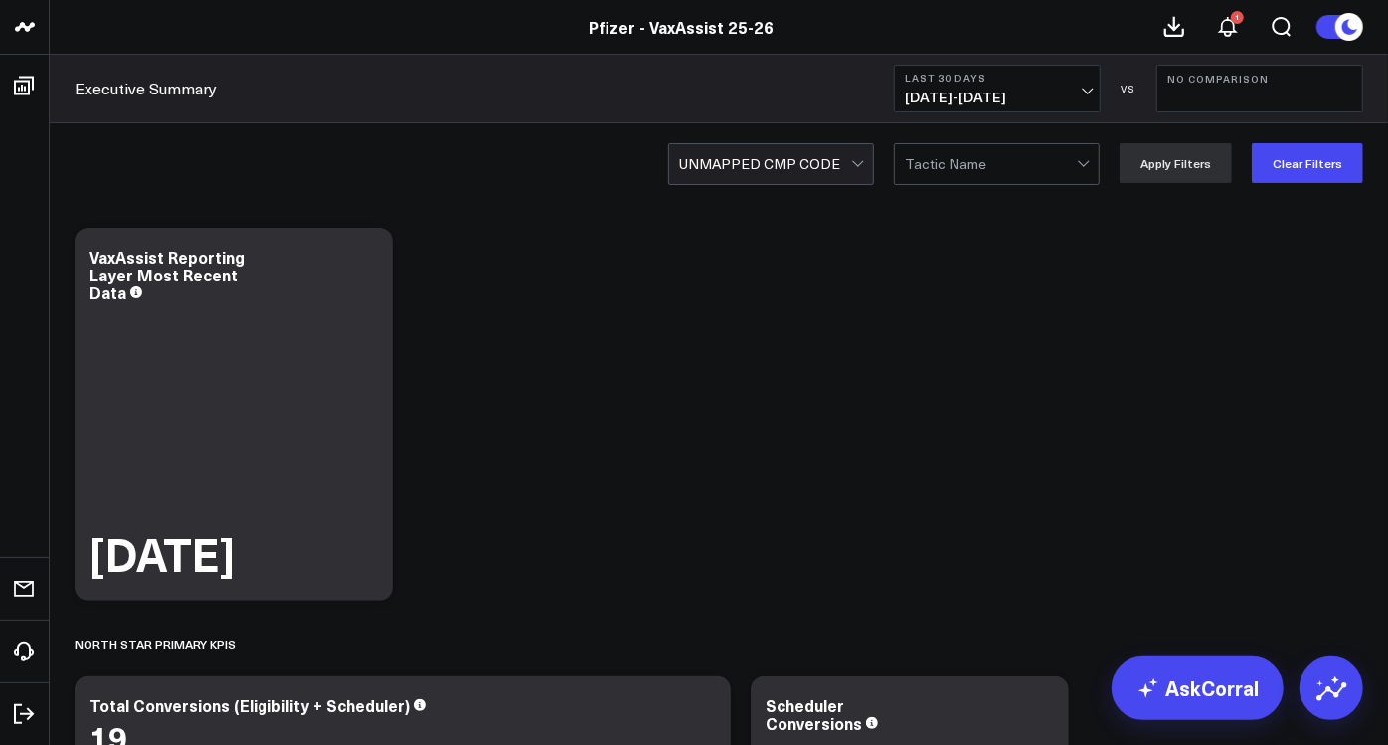
click at [821, 170] on div at bounding box center [765, 164] width 172 height 40
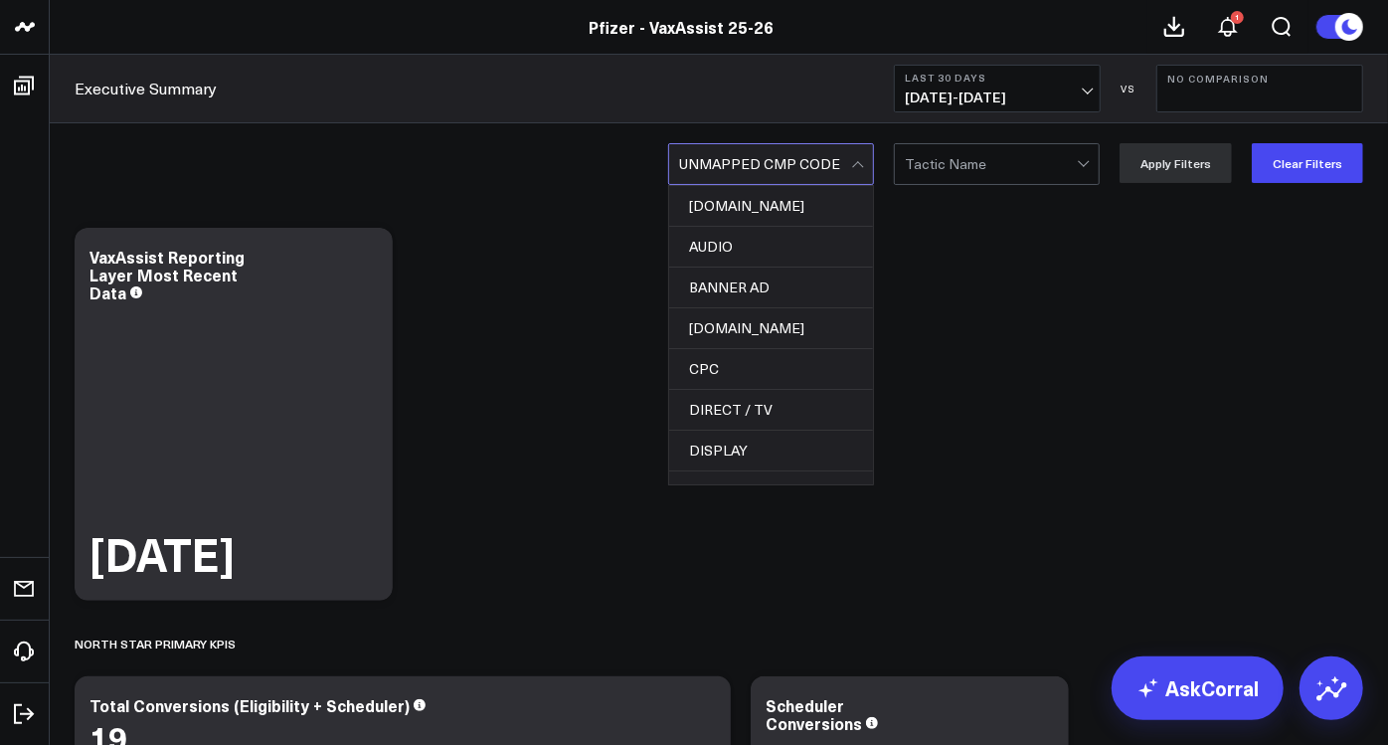
click at [851, 156] on div at bounding box center [765, 164] width 172 height 40
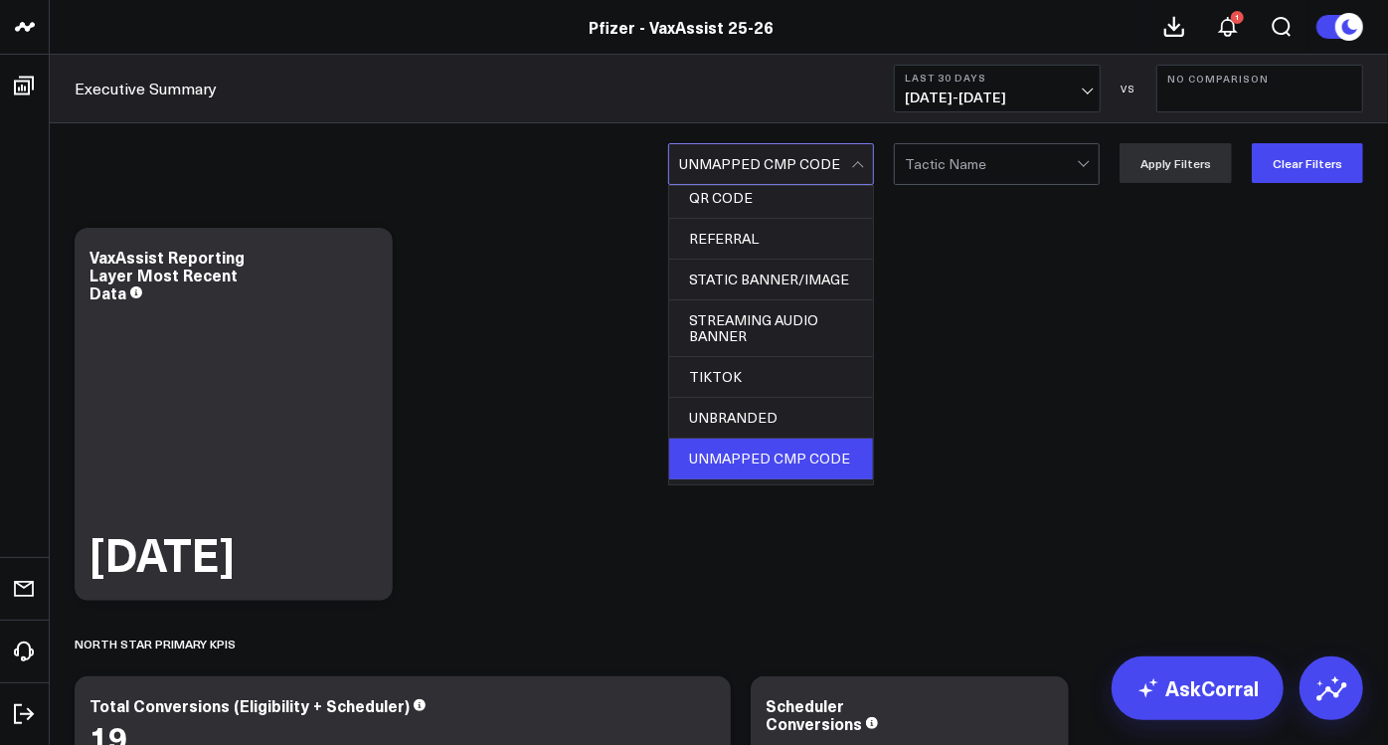
click at [819, 159] on div at bounding box center [765, 164] width 172 height 40
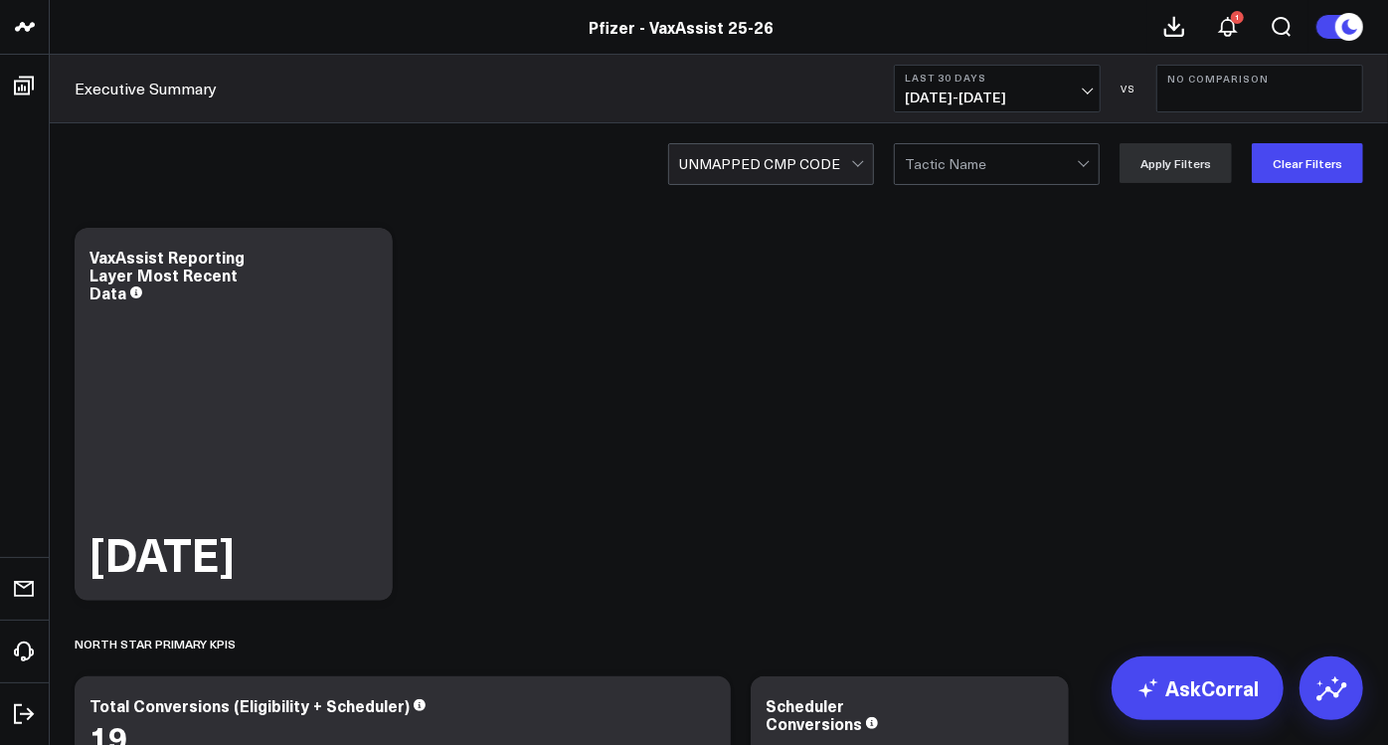
click at [864, 153] on div at bounding box center [859, 164] width 17 height 40
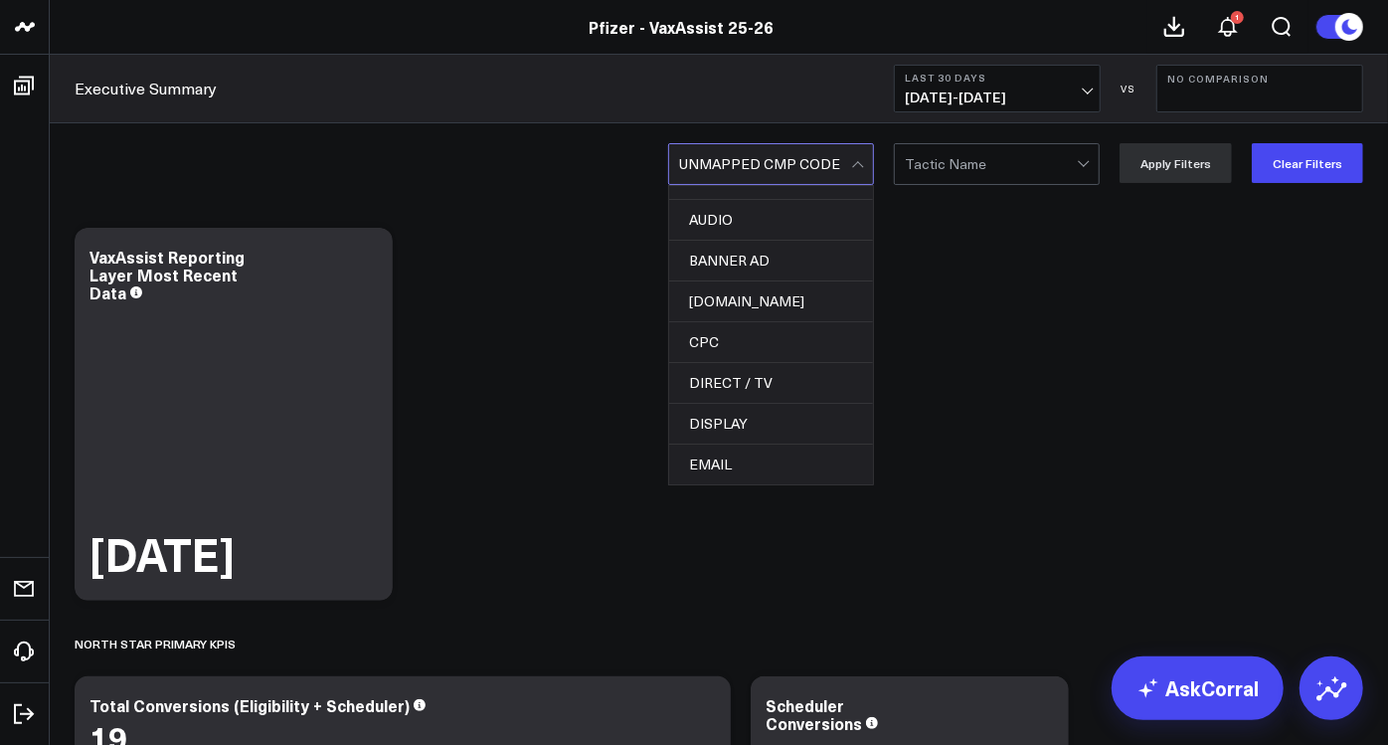
scroll to position [0, 0]
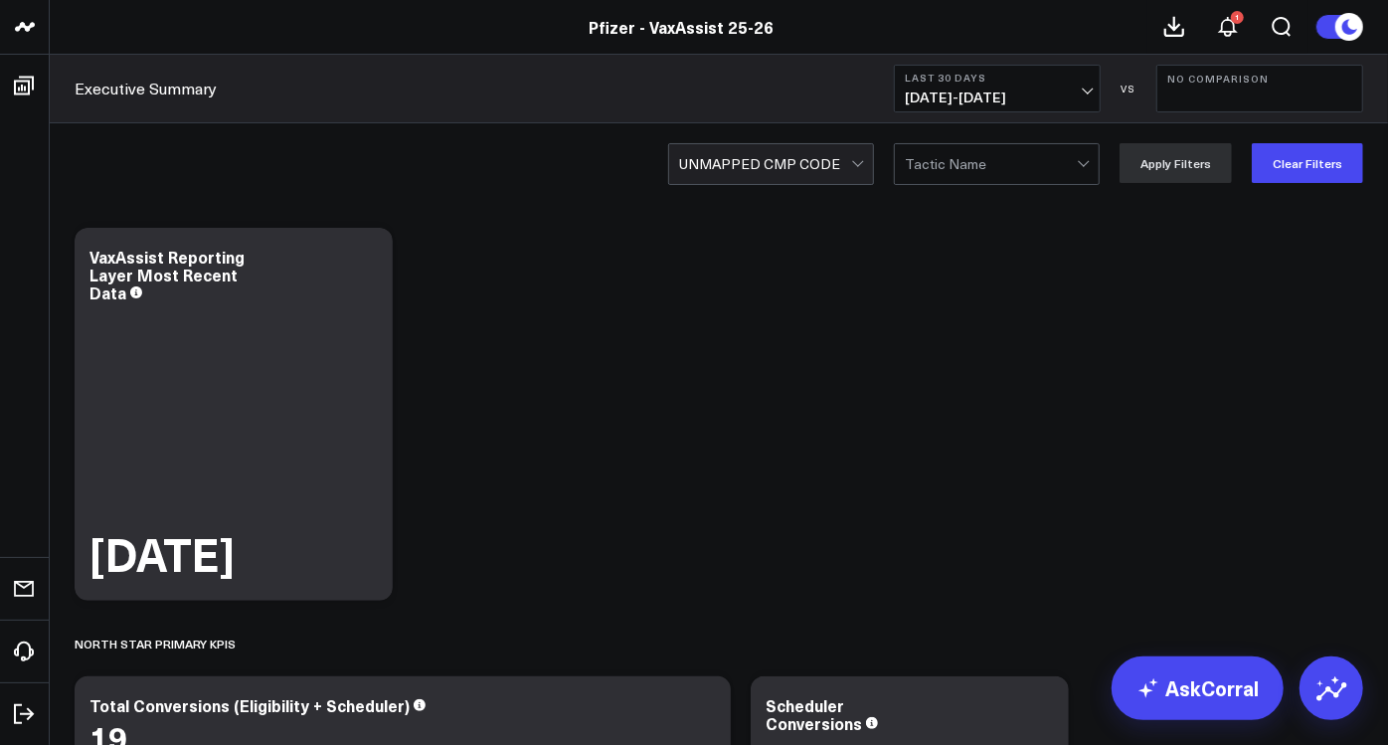
click at [1286, 162] on button "Clear Filters" at bounding box center [1307, 163] width 111 height 40
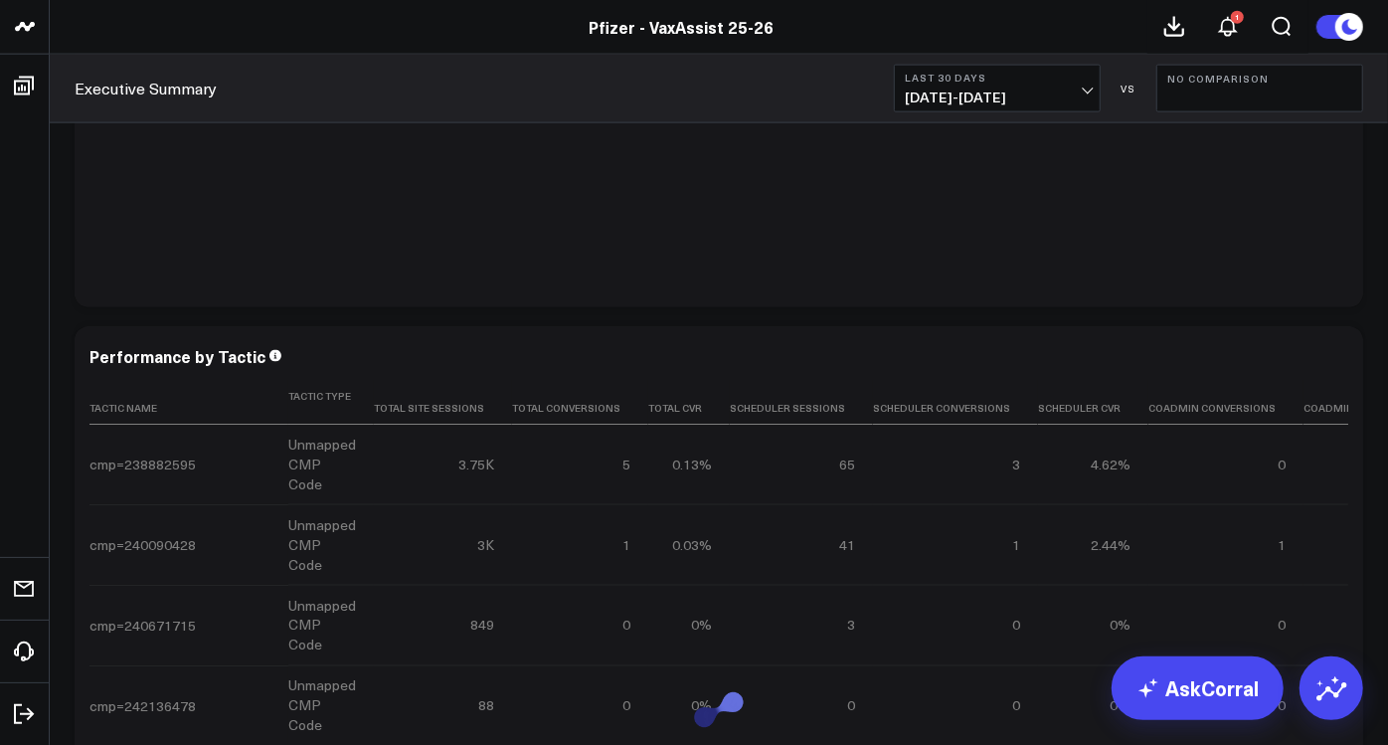
scroll to position [6627, 0]
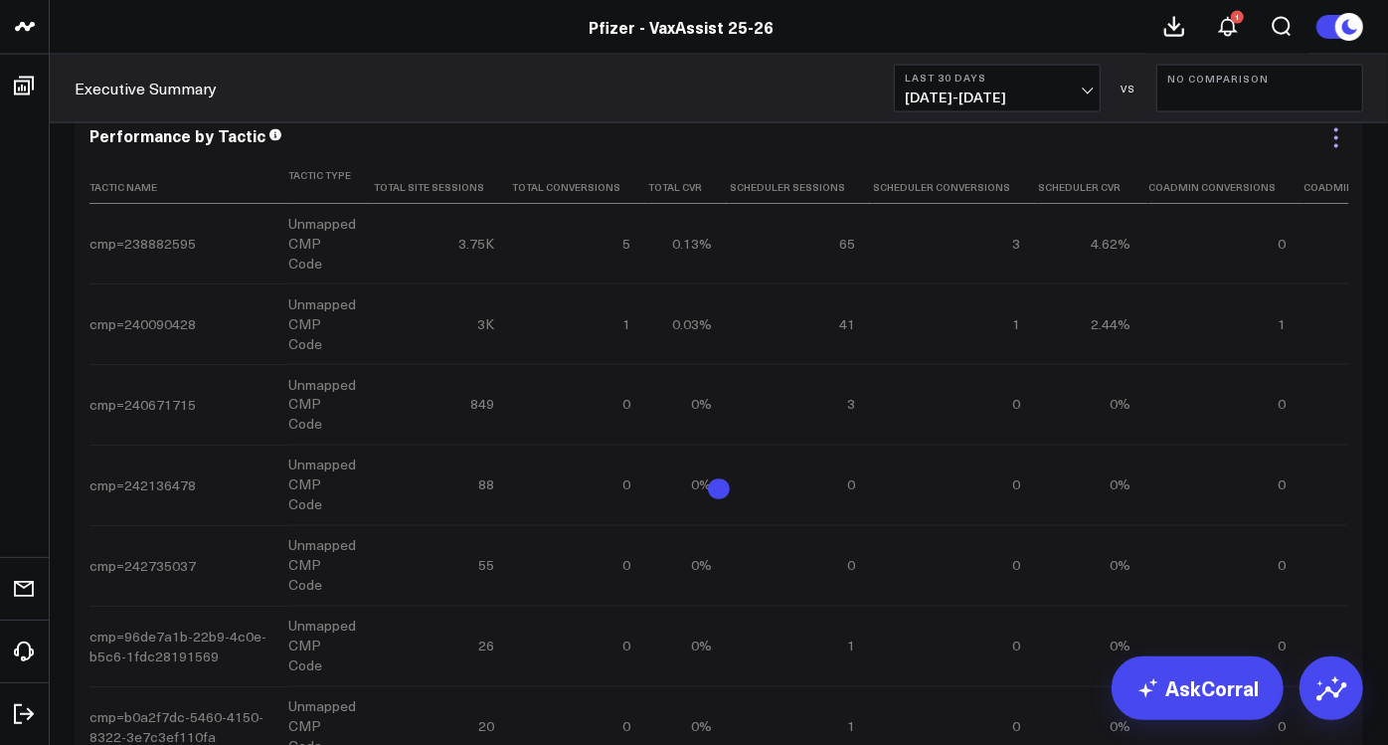
click at [1337, 146] on icon at bounding box center [1336, 138] width 24 height 24
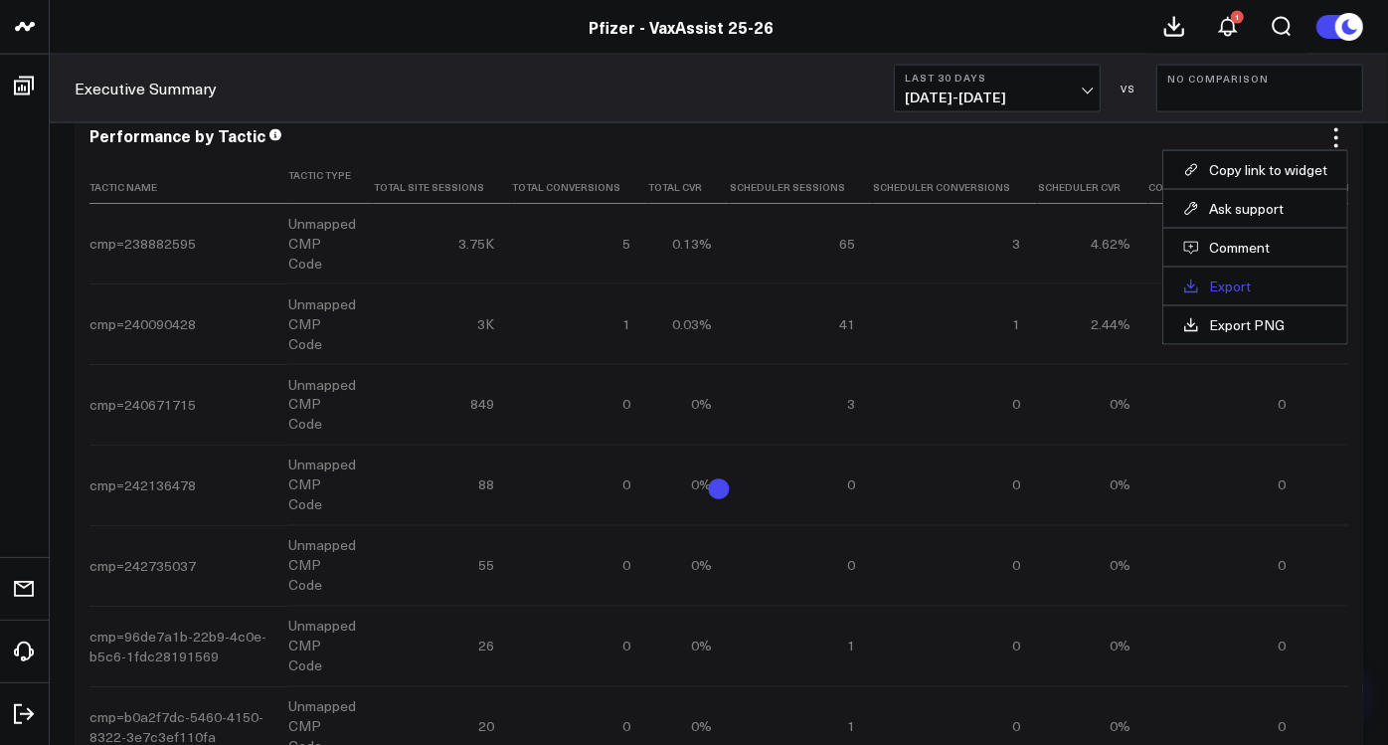
click at [1227, 283] on link "Export" at bounding box center [1255, 286] width 144 height 18
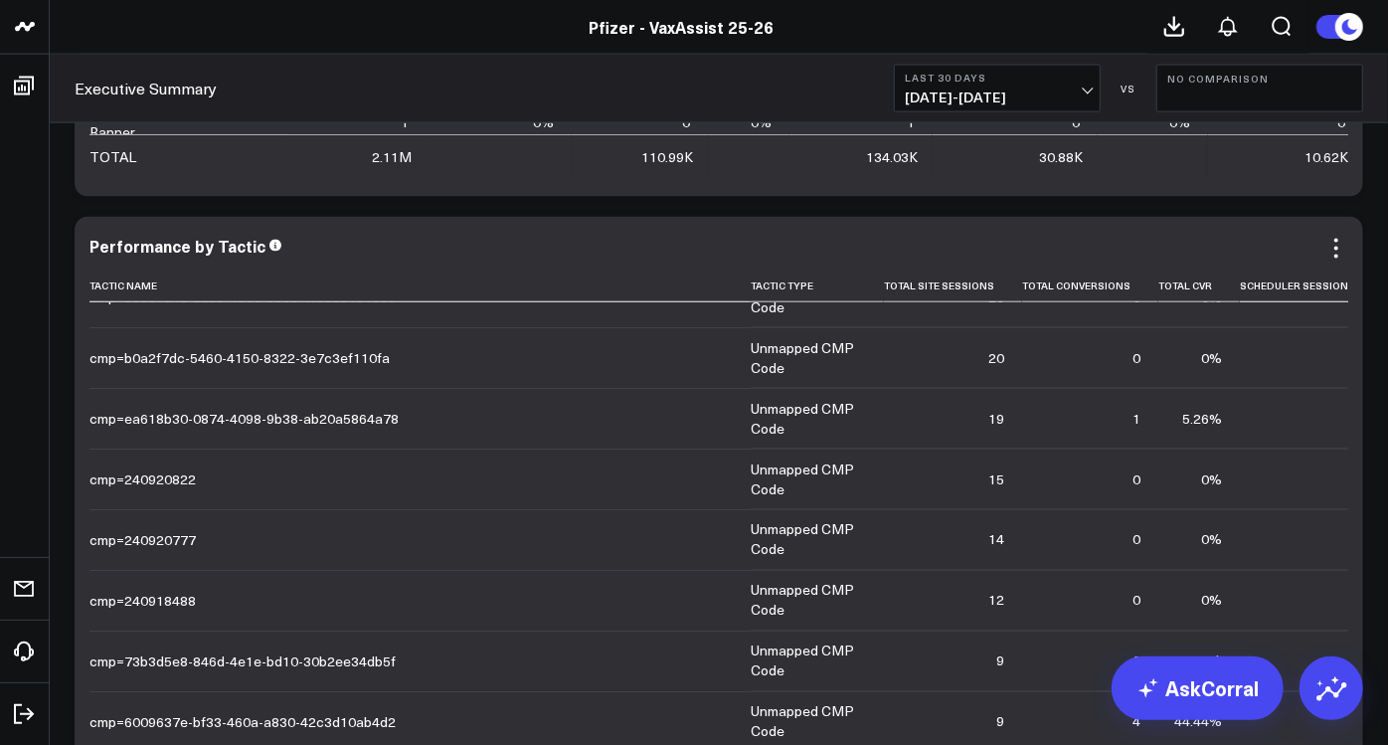
scroll to position [10714, 0]
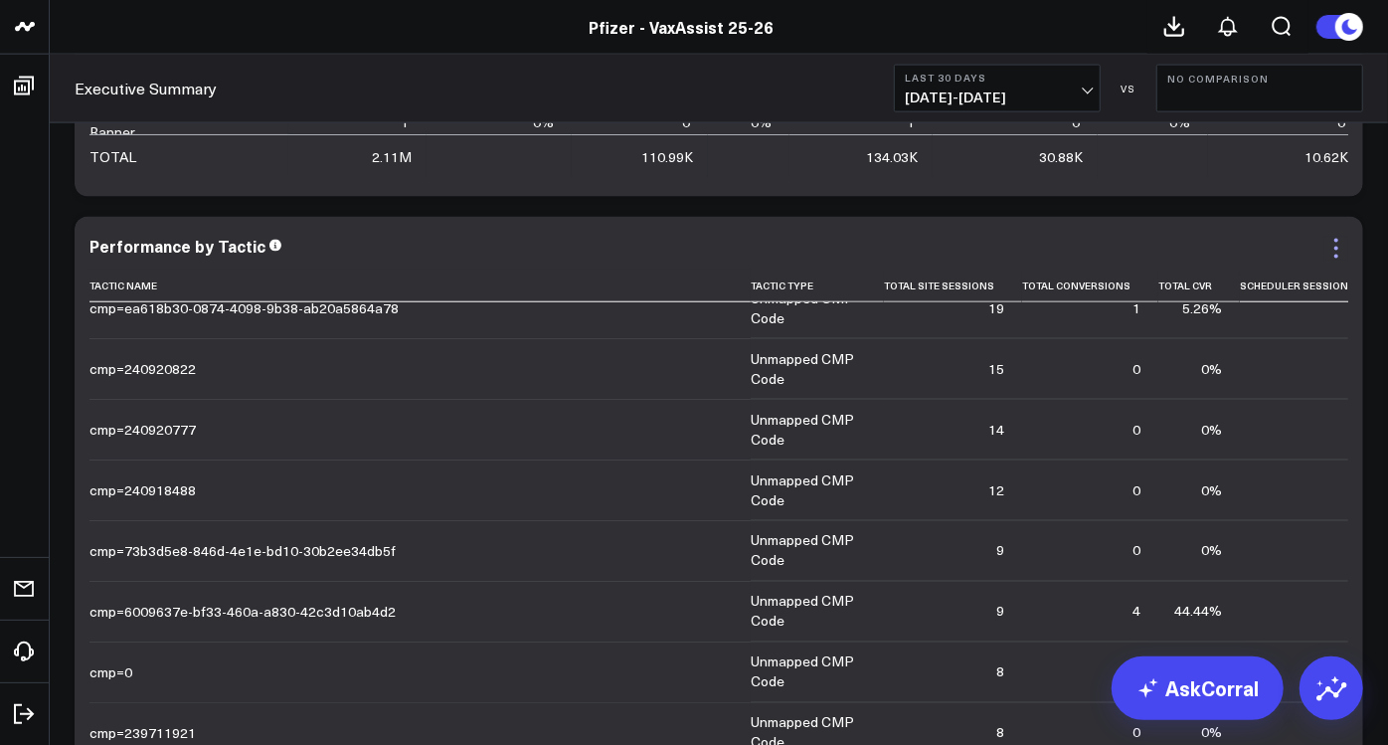
click at [1333, 253] on icon at bounding box center [1336, 249] width 24 height 24
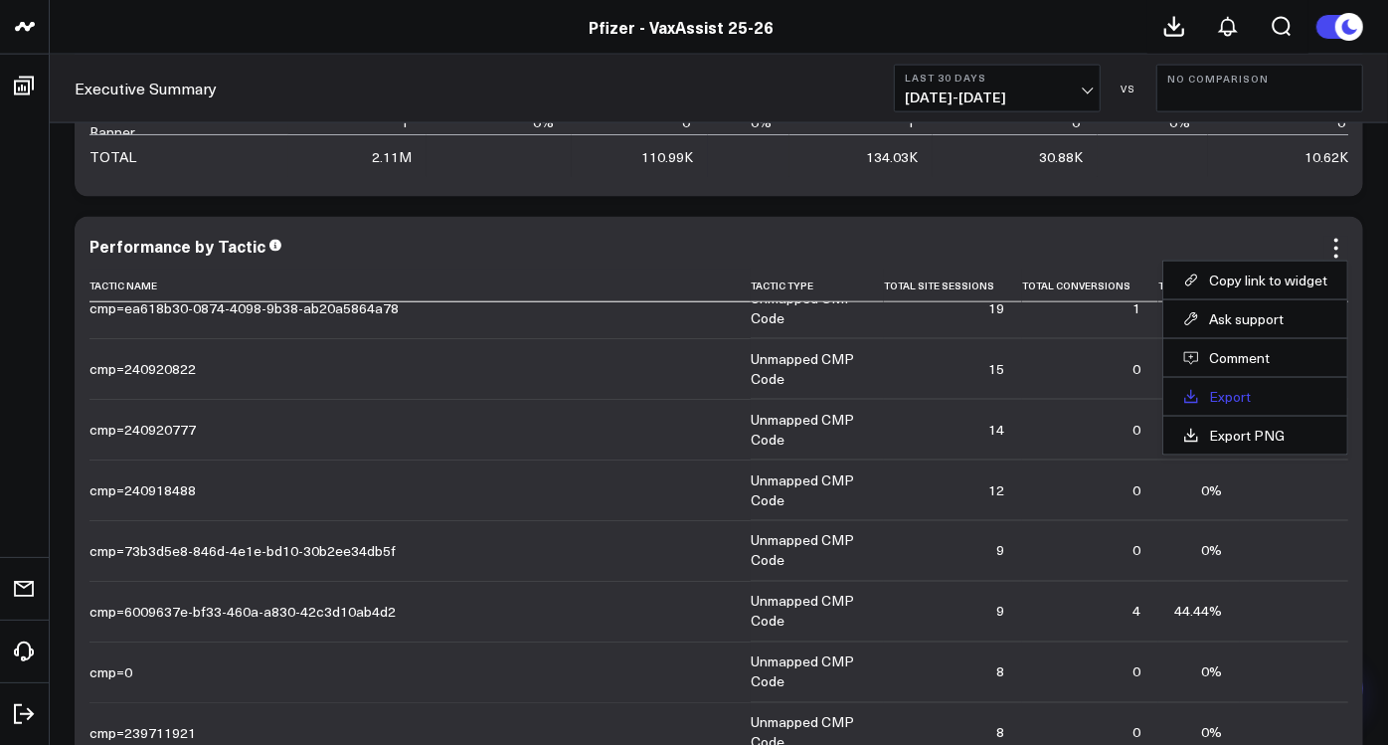
click at [1224, 398] on link "Export" at bounding box center [1255, 397] width 144 height 18
